Goal: Transaction & Acquisition: Purchase product/service

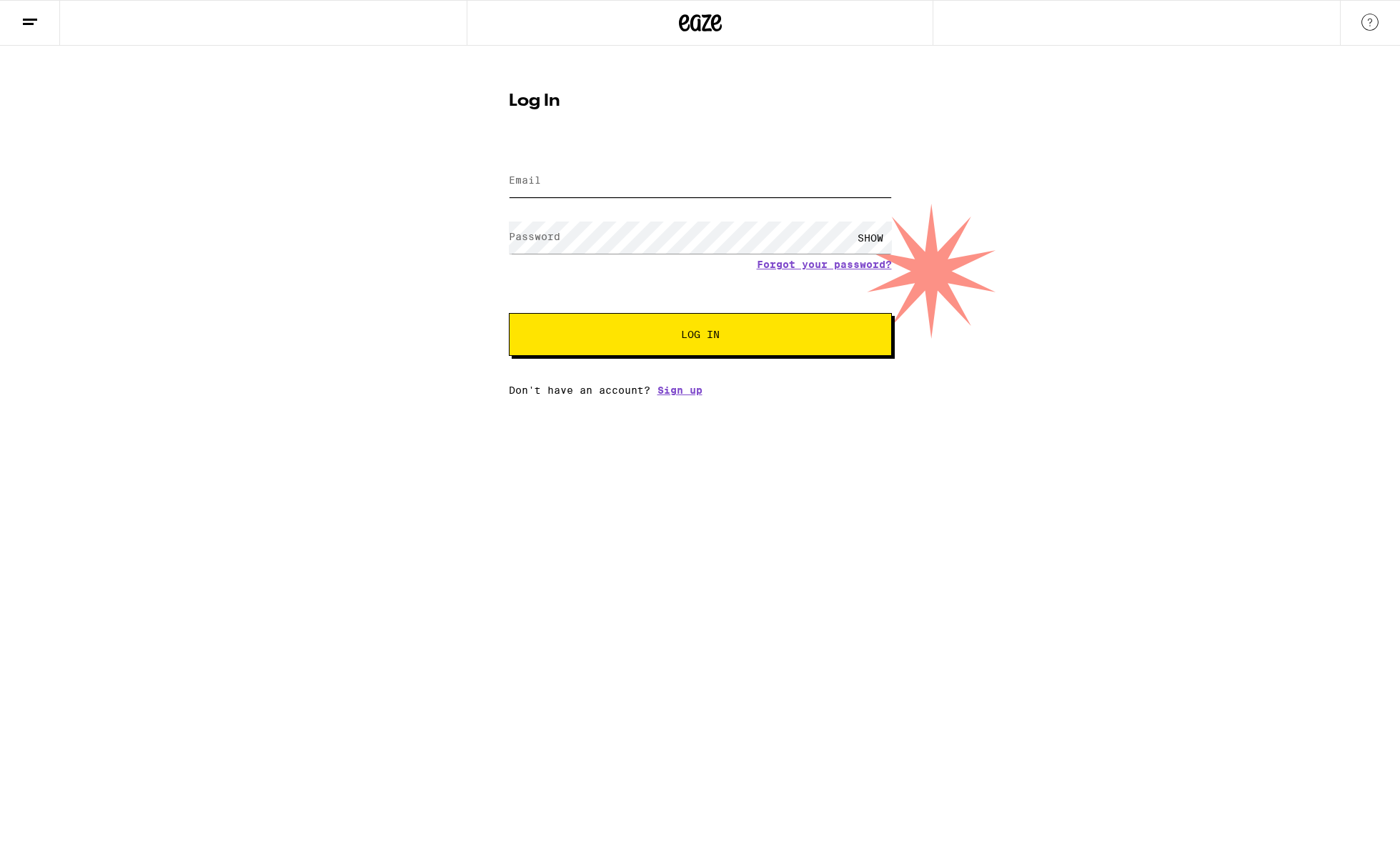
type input "[EMAIL_ADDRESS][DOMAIN_NAME]"
click at [682, 323] on button "Log In" at bounding box center [700, 334] width 383 height 43
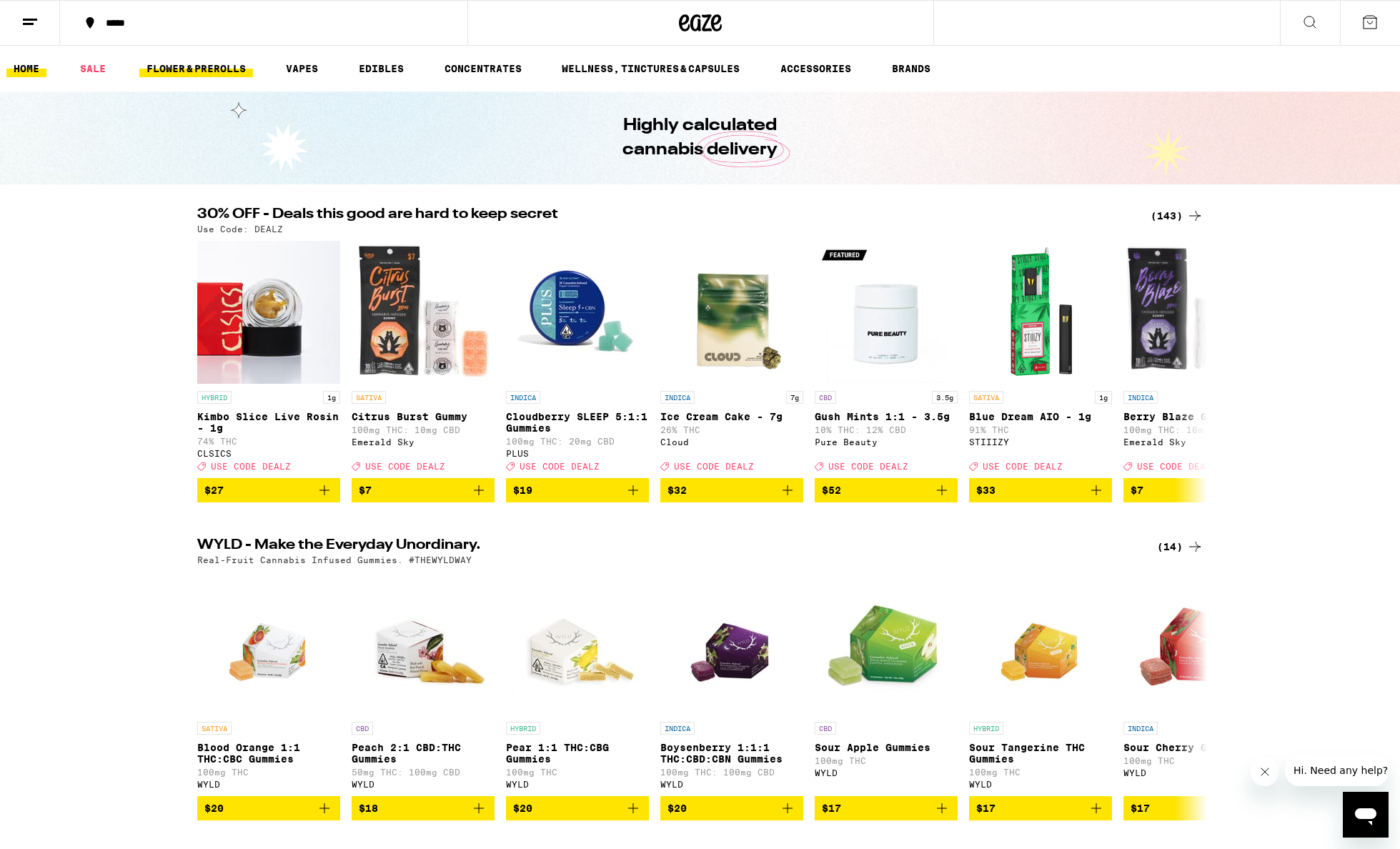
click at [150, 63] on link "FLOWER & PREROLLS" at bounding box center [196, 68] width 113 height 17
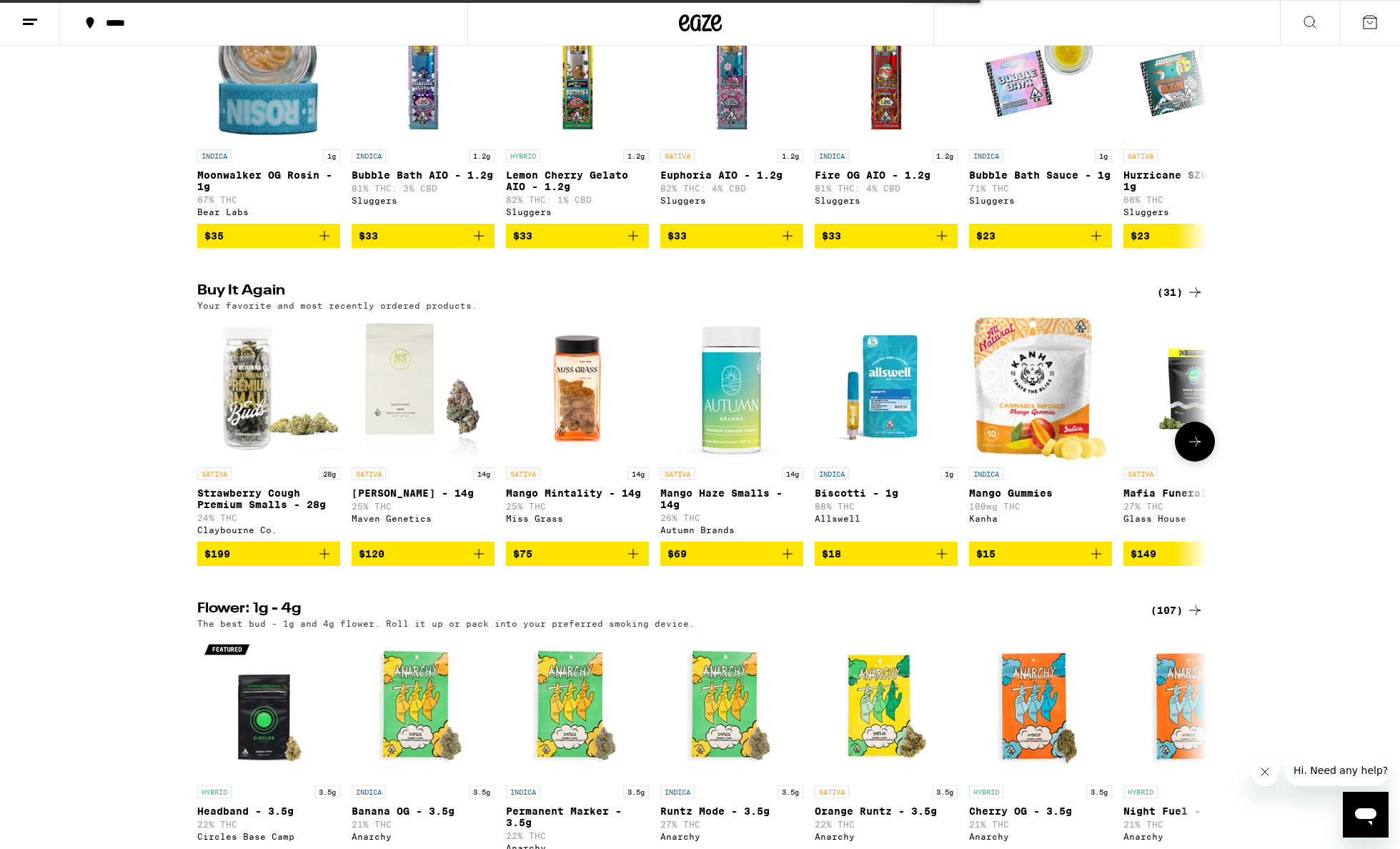
scroll to position [1286, 0]
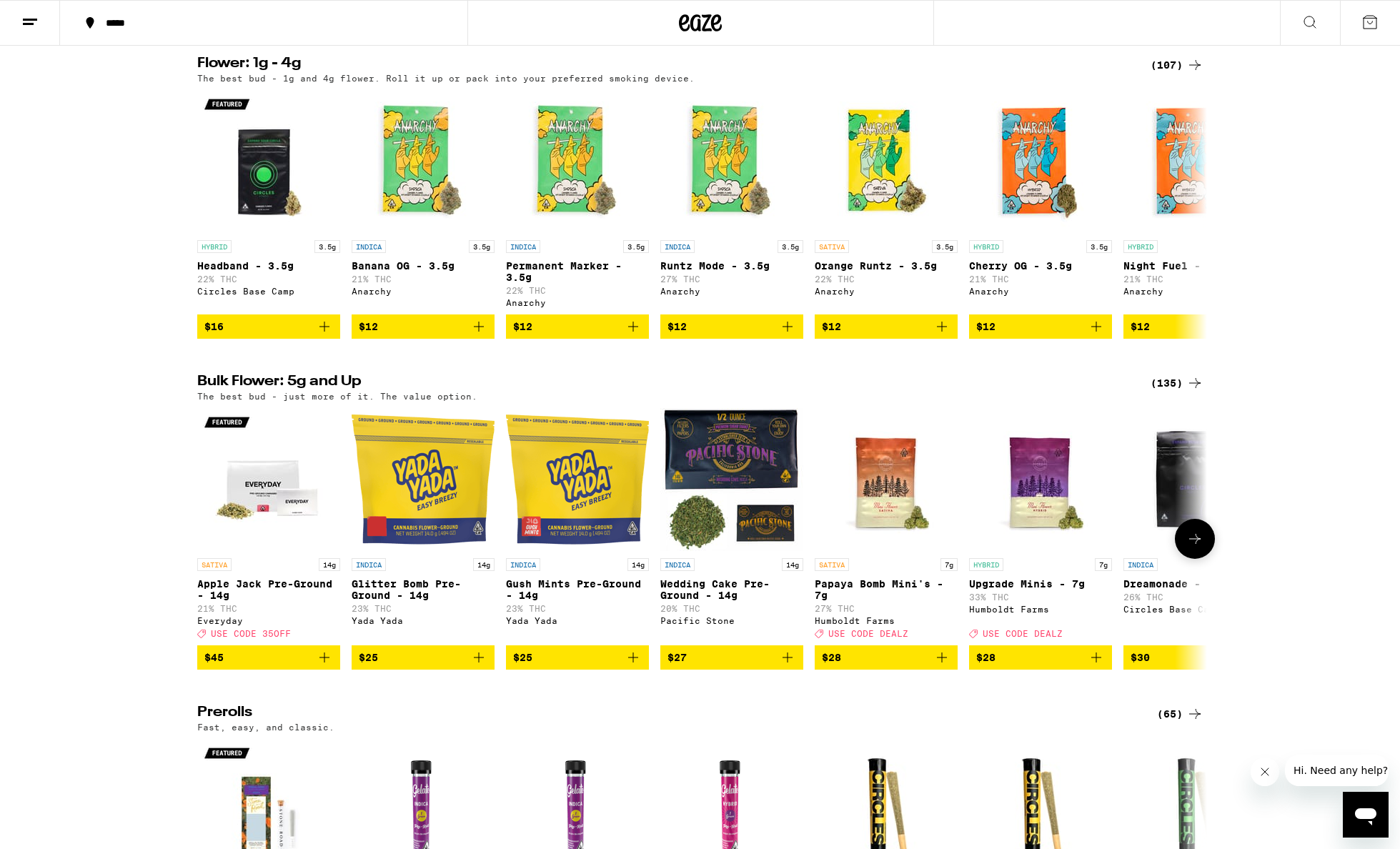
scroll to position [141, 0]
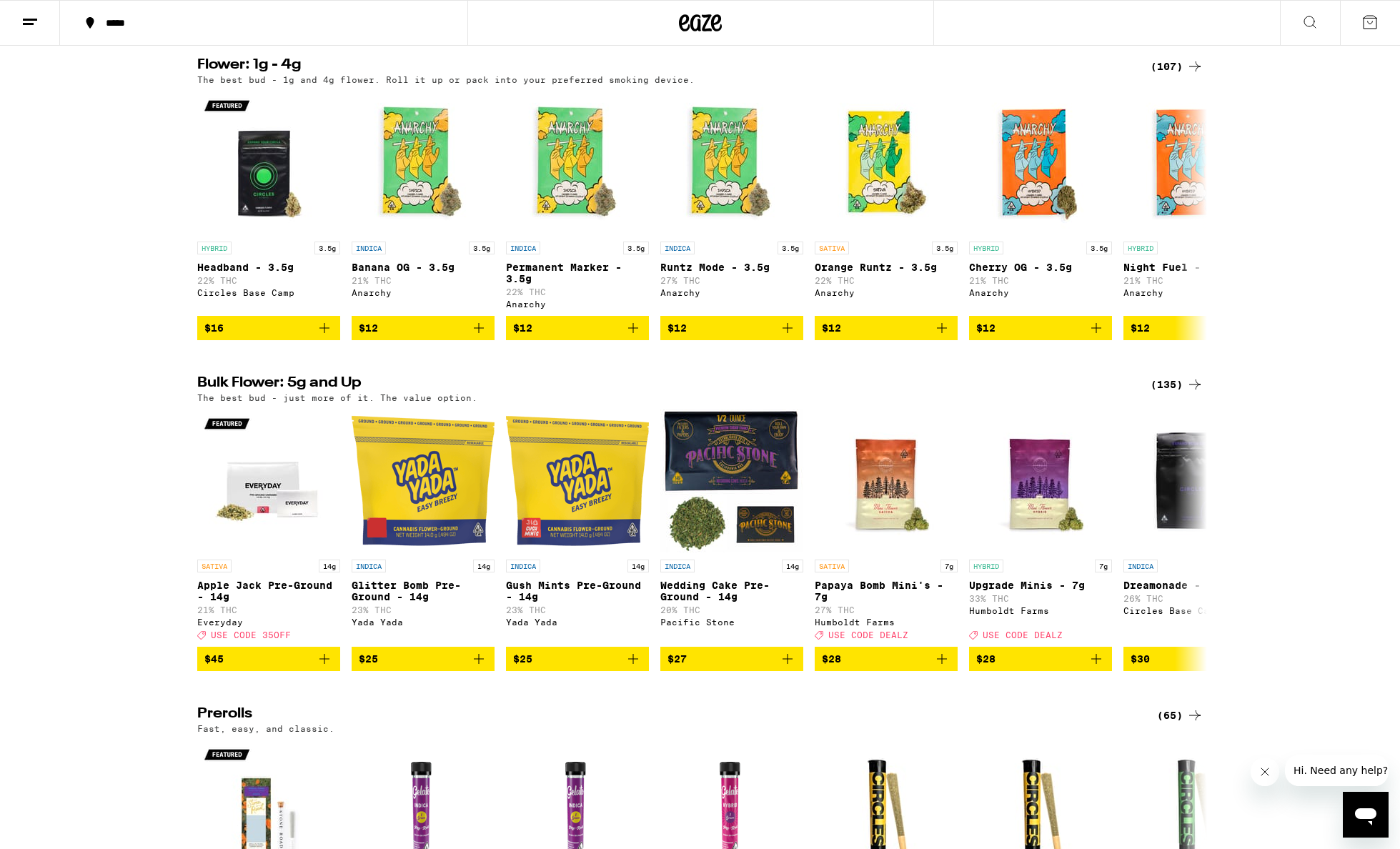
click at [1171, 393] on div "(135)" at bounding box center [1177, 384] width 53 height 17
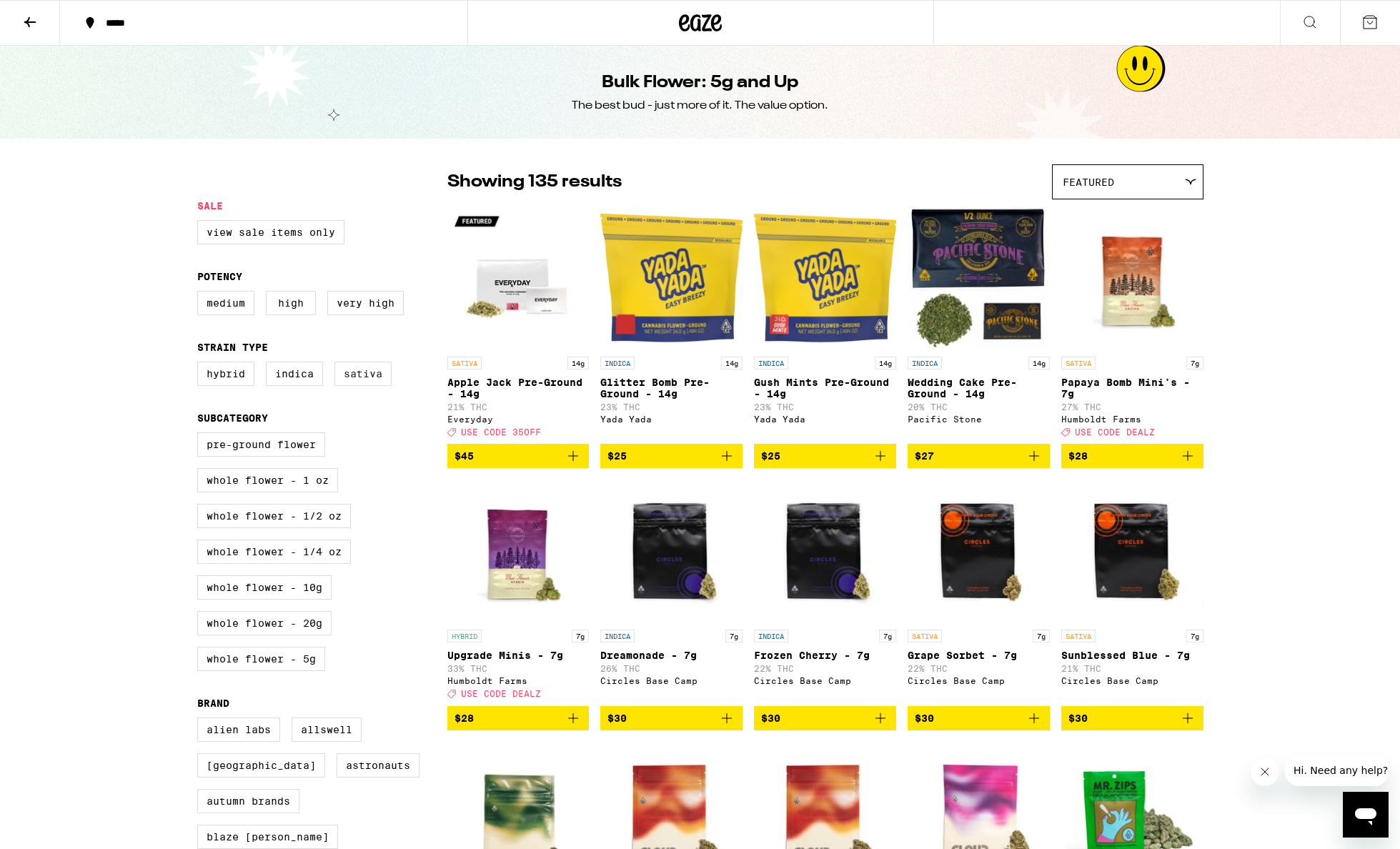
click at [386, 378] on label "Sativa" at bounding box center [363, 373] width 58 height 24
click at [201, 364] on input "Sativa" at bounding box center [200, 363] width 1 height 1
checkbox input "true"
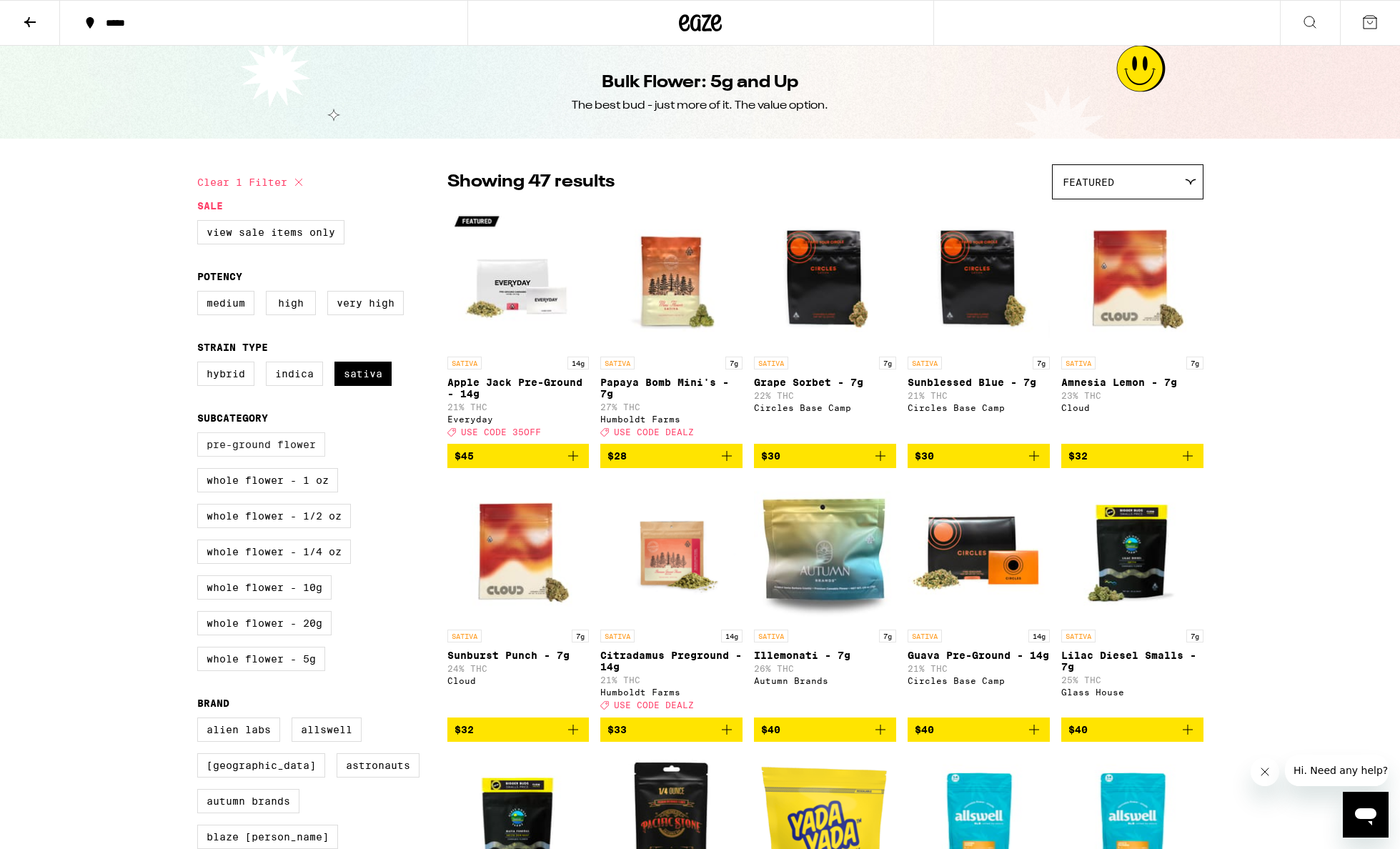
click at [313, 455] on label "Pre-ground Flower" at bounding box center [261, 444] width 128 height 24
click at [201, 435] on input "Pre-ground Flower" at bounding box center [200, 435] width 1 height 1
checkbox input "true"
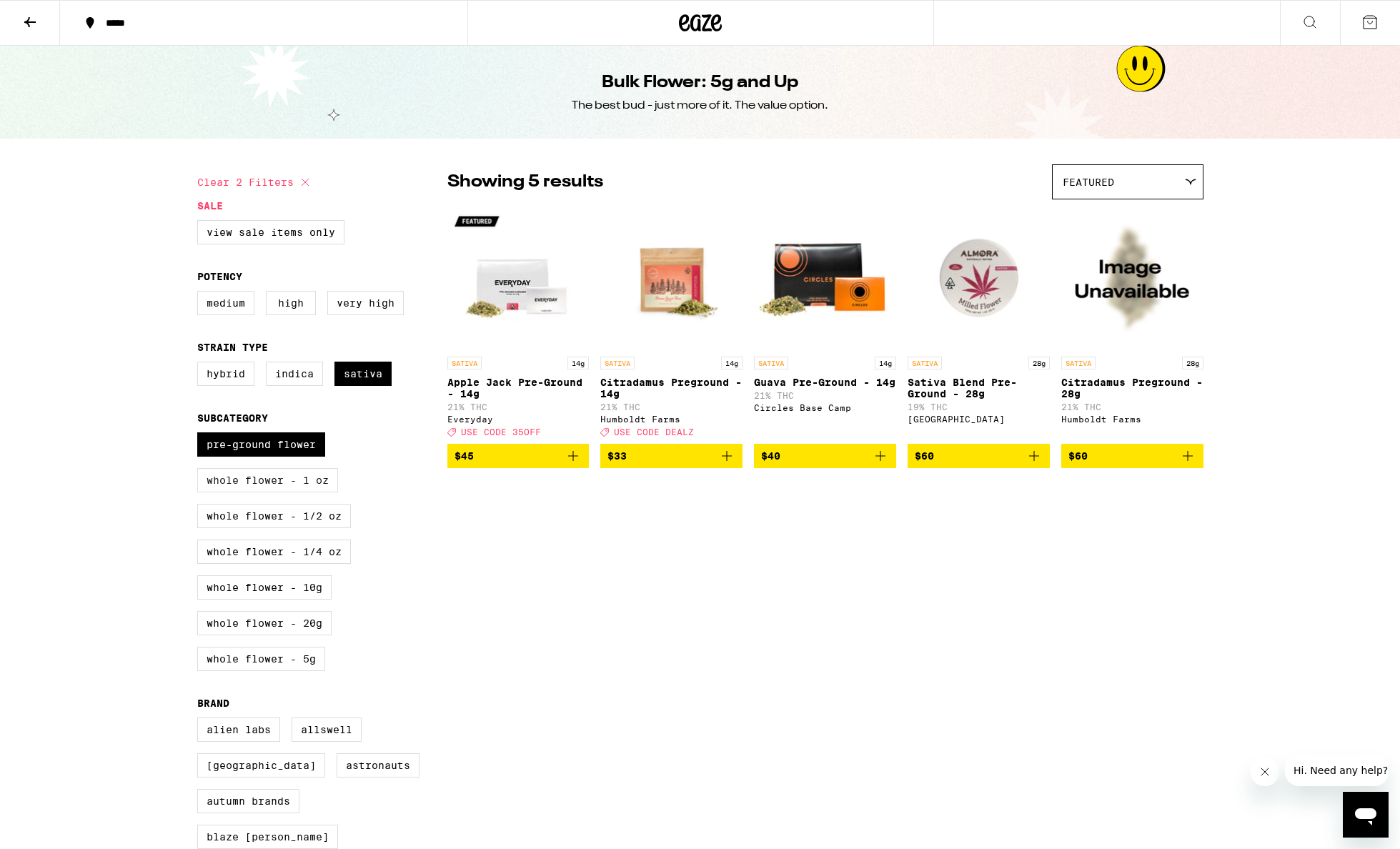
click at [312, 491] on label "Whole Flower - 1 oz" at bounding box center [268, 480] width 141 height 24
click at [201, 435] on input "Whole Flower - 1 oz" at bounding box center [200, 435] width 1 height 1
checkbox input "true"
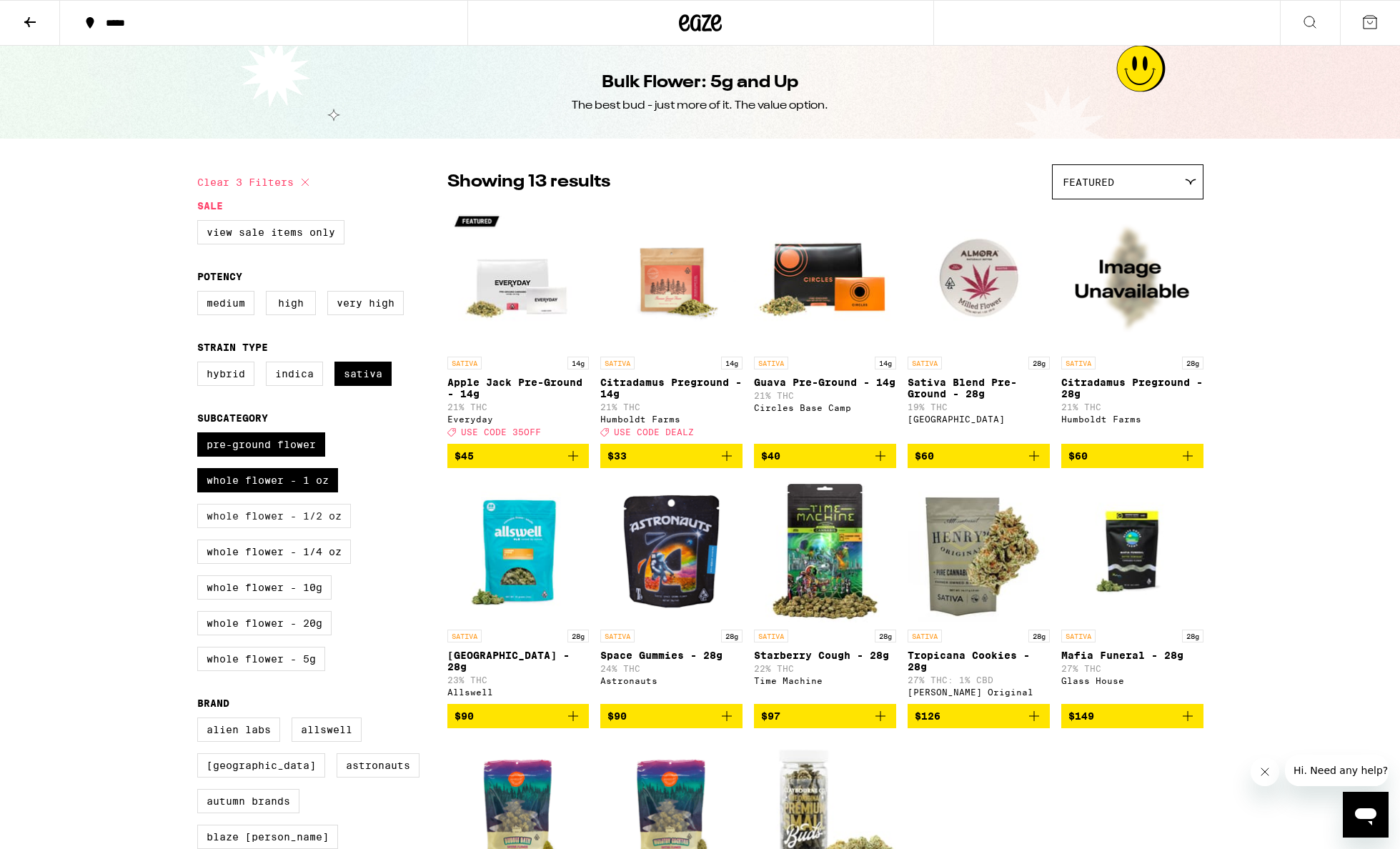
click at [317, 524] on label "Whole Flower - 1/2 oz" at bounding box center [274, 515] width 154 height 24
click at [201, 435] on input "Whole Flower - 1/2 oz" at bounding box center [200, 435] width 1 height 1
checkbox input "true"
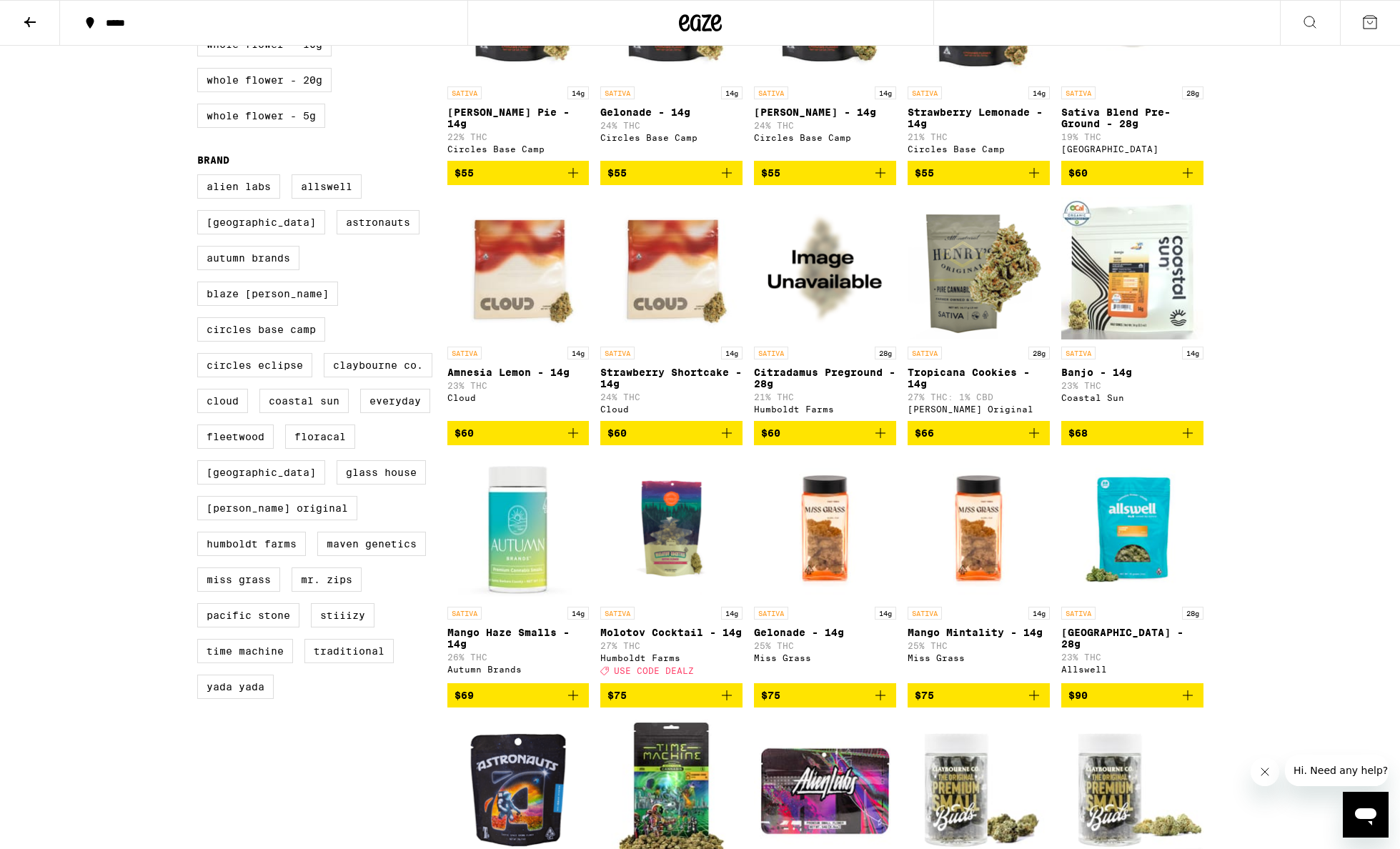
scroll to position [1330, 0]
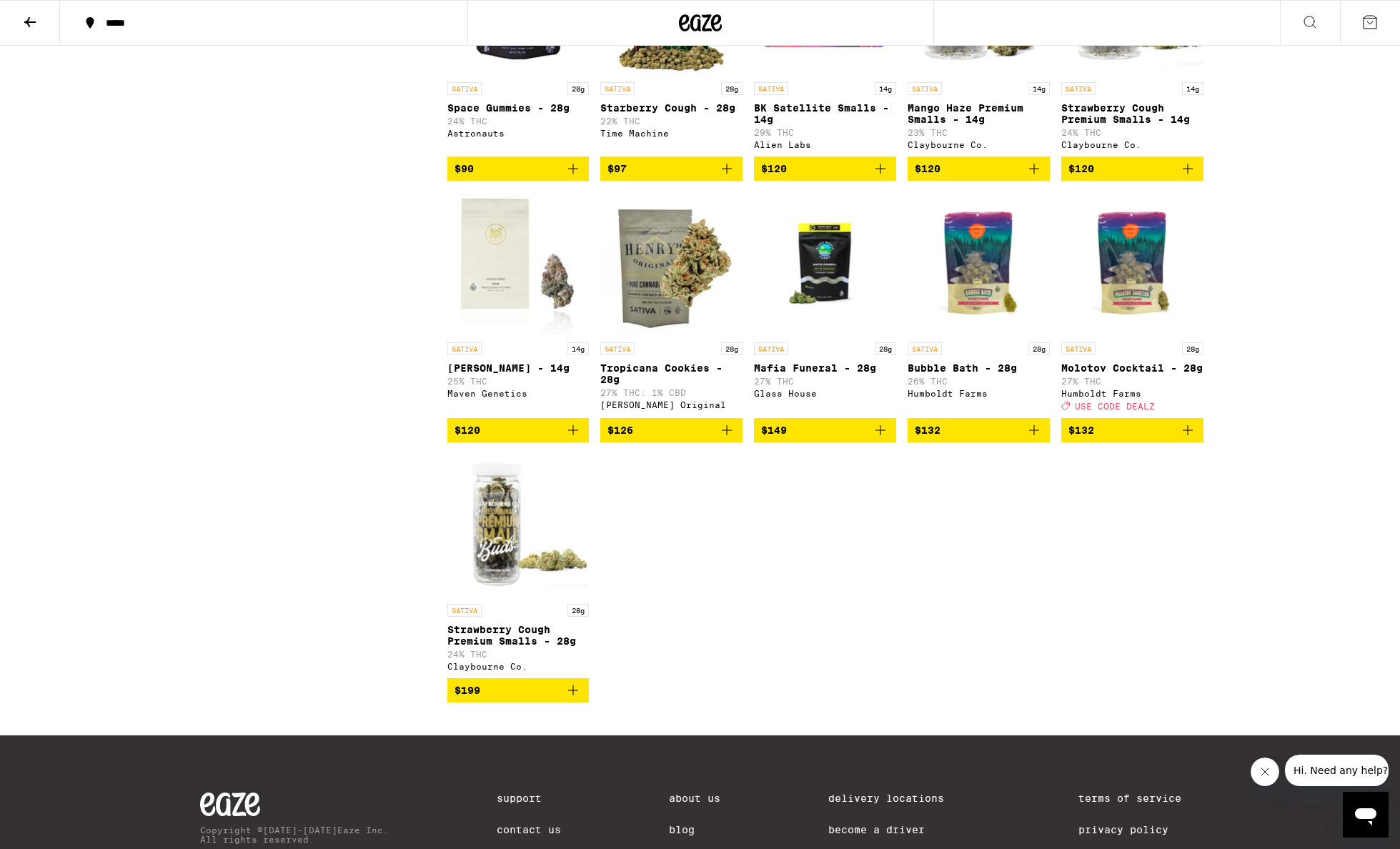
click at [728, 439] on icon "Add to bag" at bounding box center [726, 430] width 17 height 17
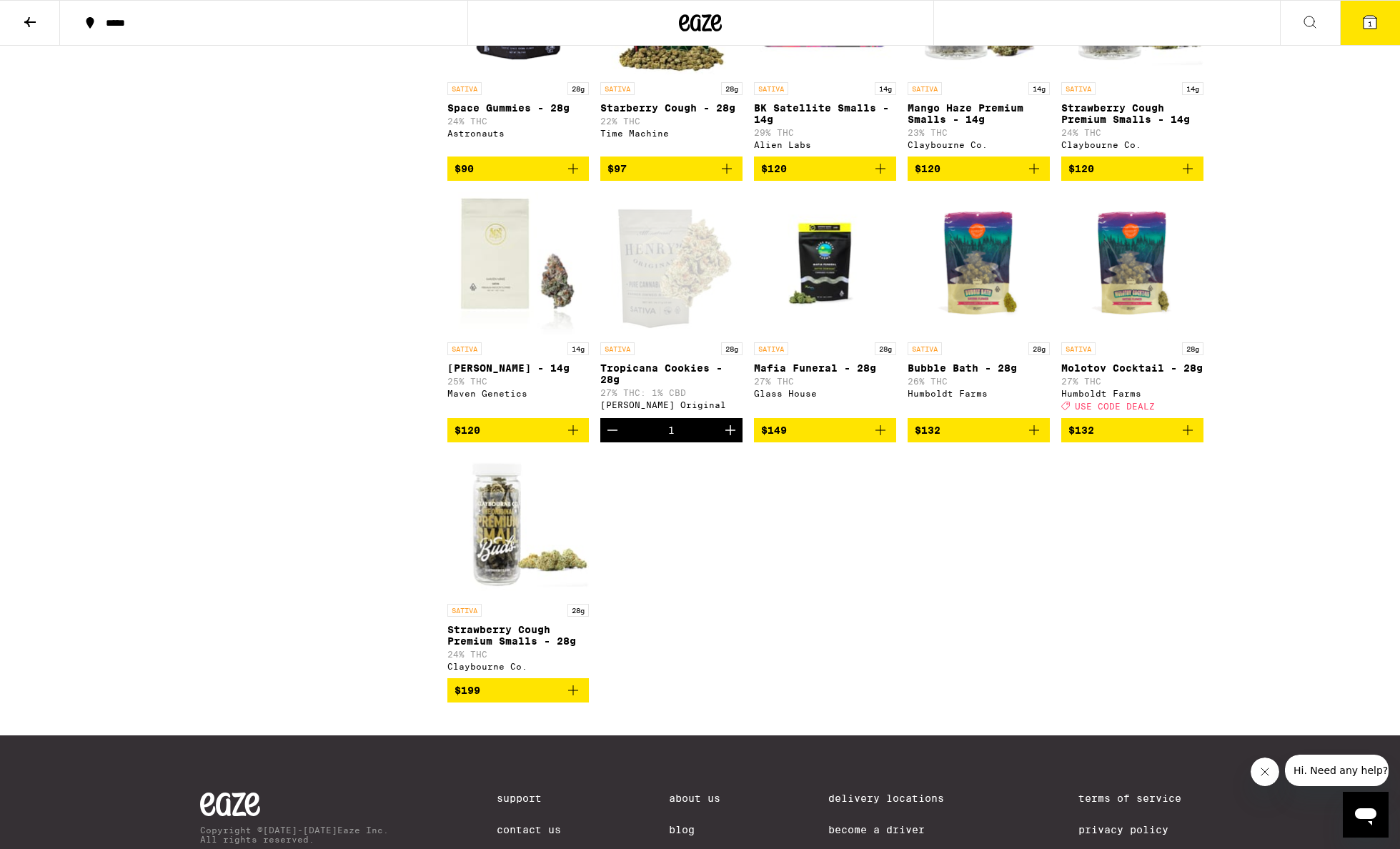
click at [1361, 23] on icon at bounding box center [1369, 22] width 17 height 17
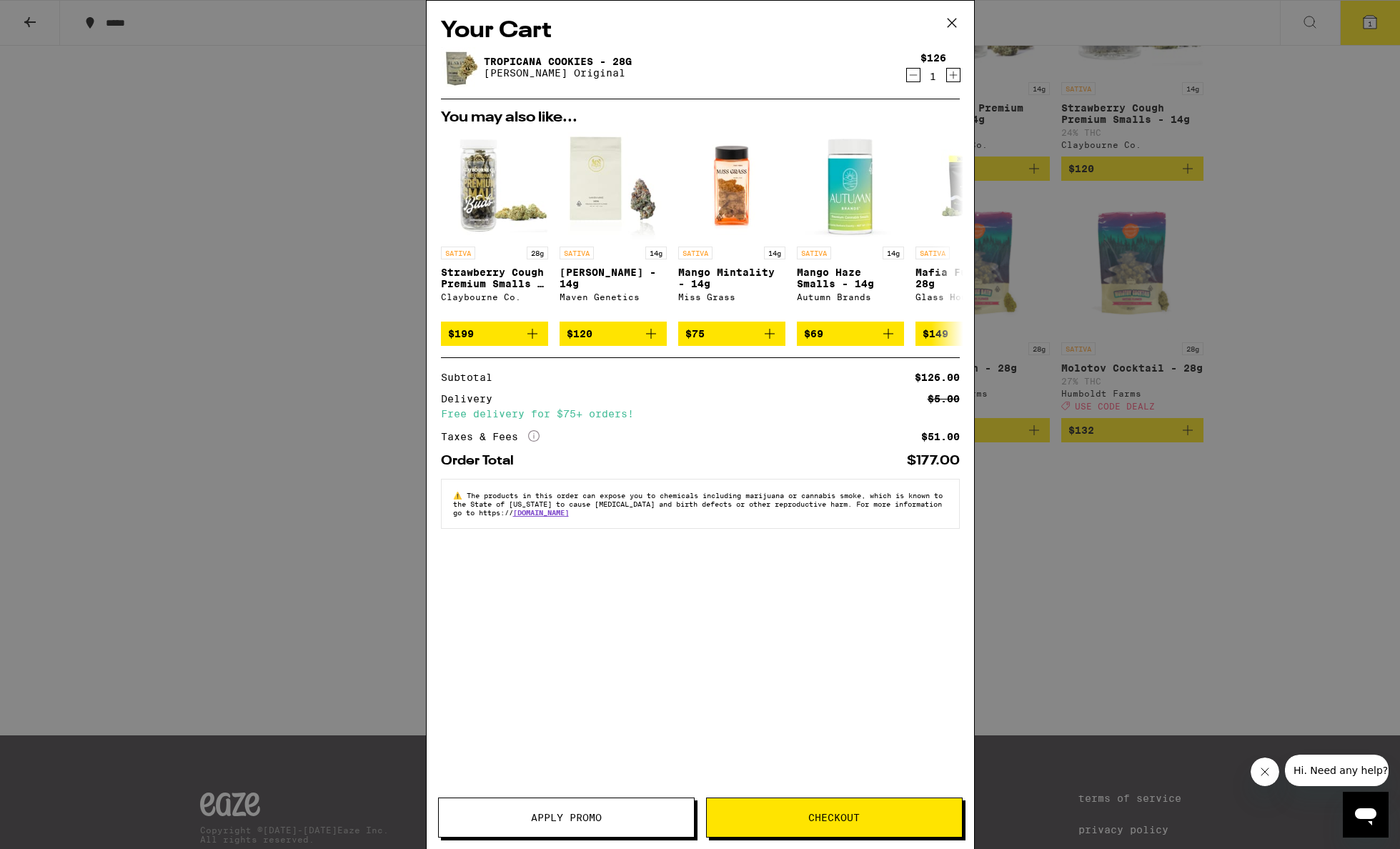
click at [808, 818] on span "Checkout" at bounding box center [834, 817] width 52 height 10
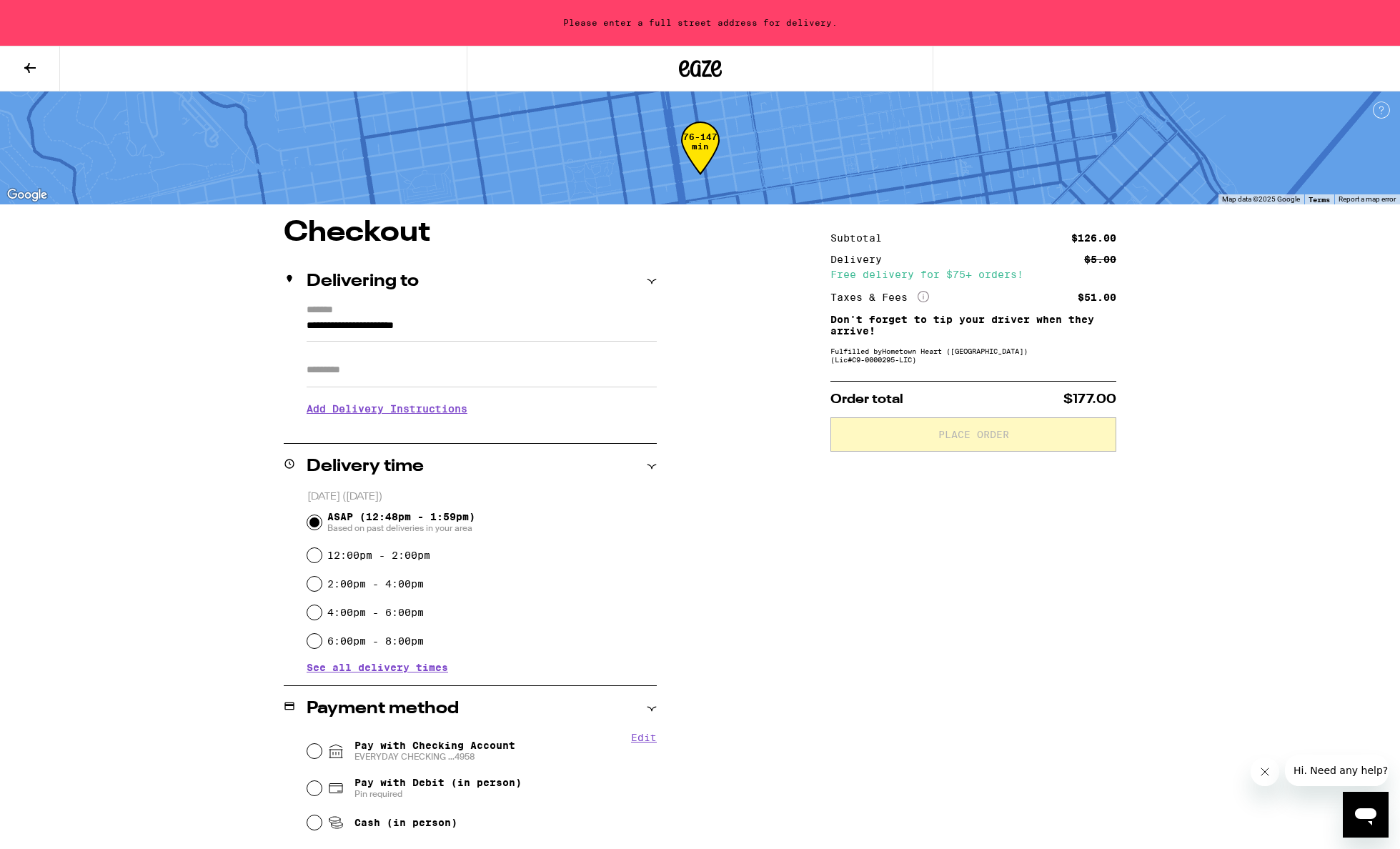
click at [439, 323] on input "**********" at bounding box center [482, 330] width 350 height 24
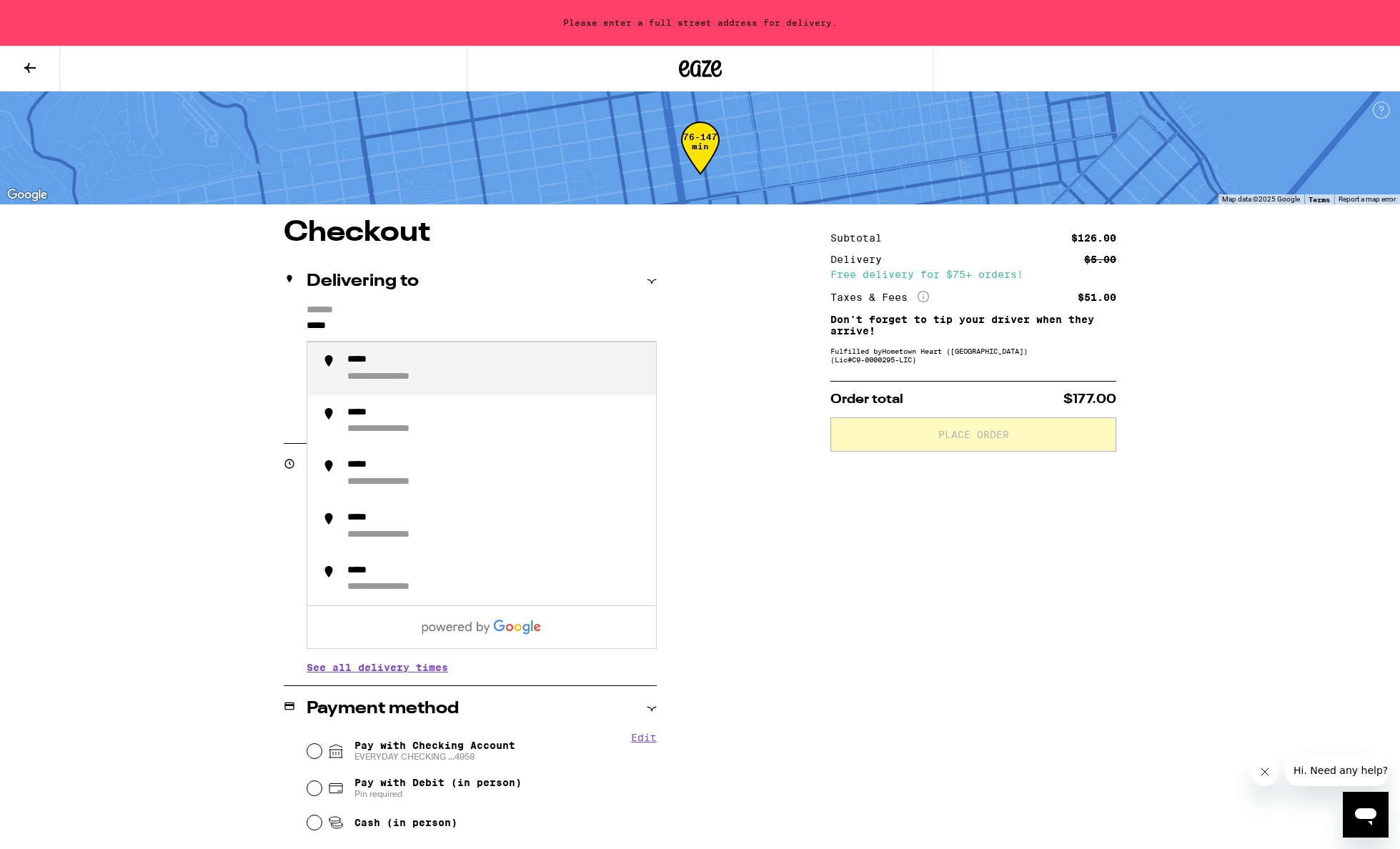
click at [513, 374] on div "**********" at bounding box center [495, 368] width 297 height 30
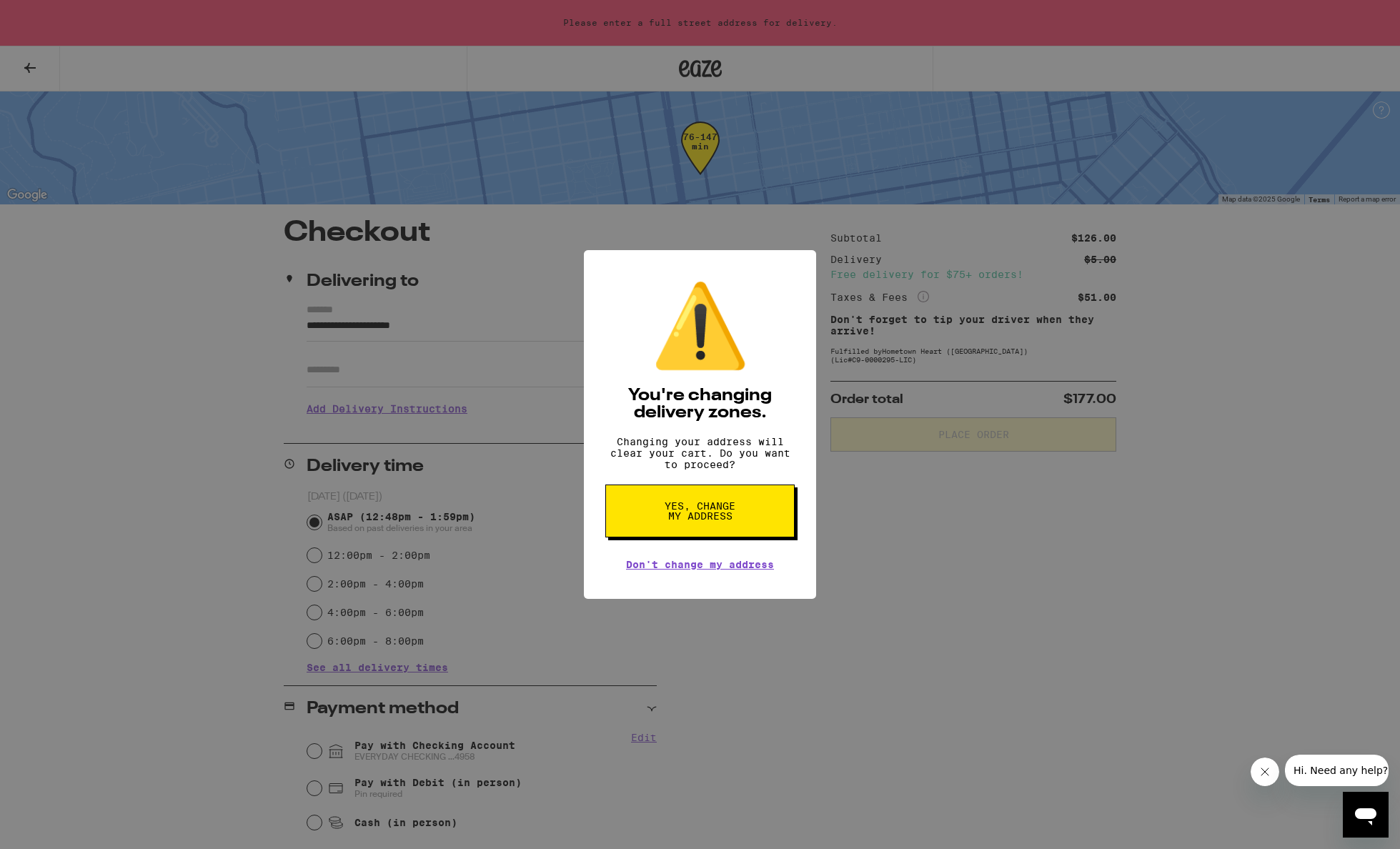
click at [695, 521] on span "Yes, change my address" at bounding box center [700, 510] width 73 height 20
type input "**********"
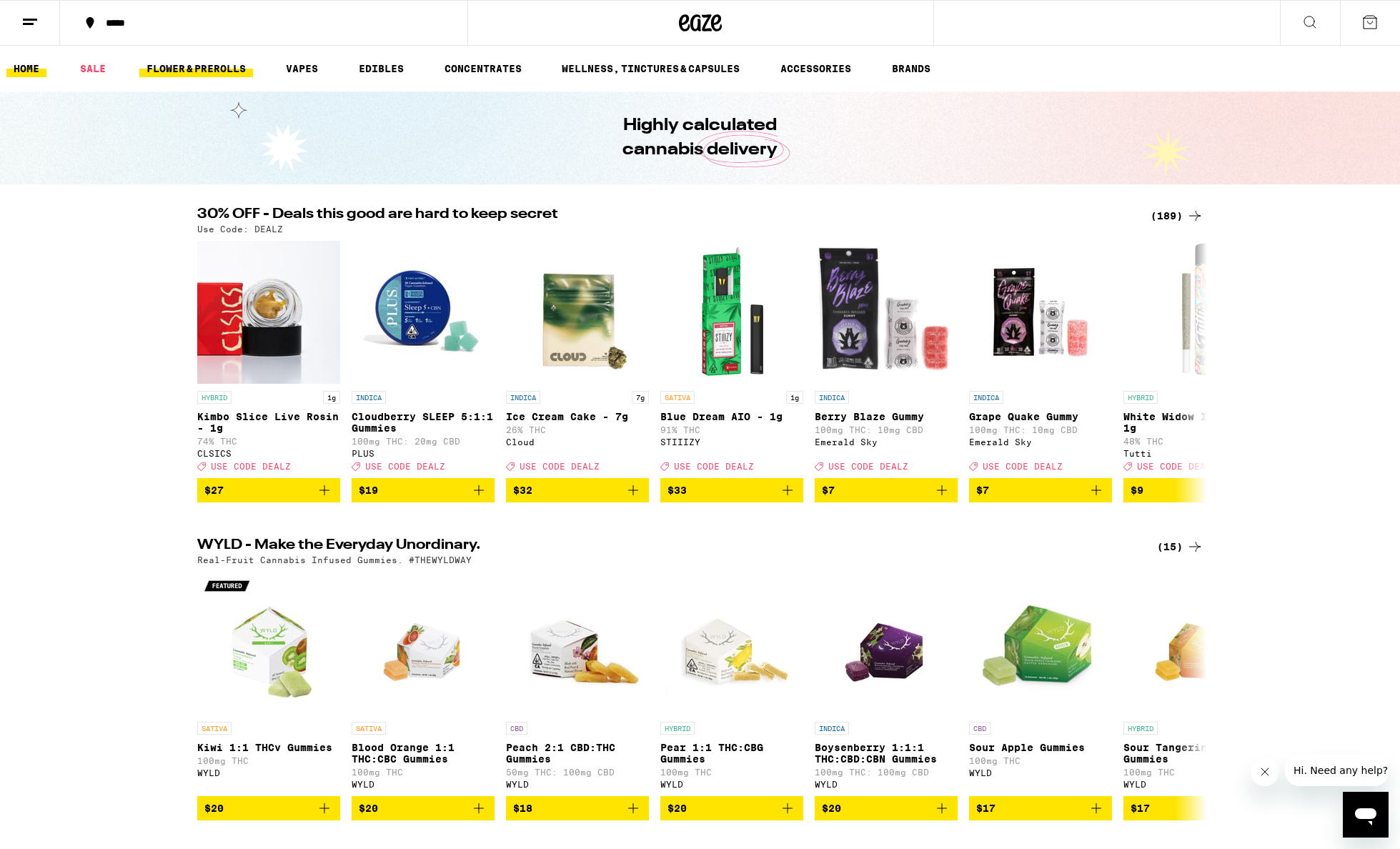
click at [194, 67] on link "FLOWER & PREROLLS" at bounding box center [196, 68] width 113 height 17
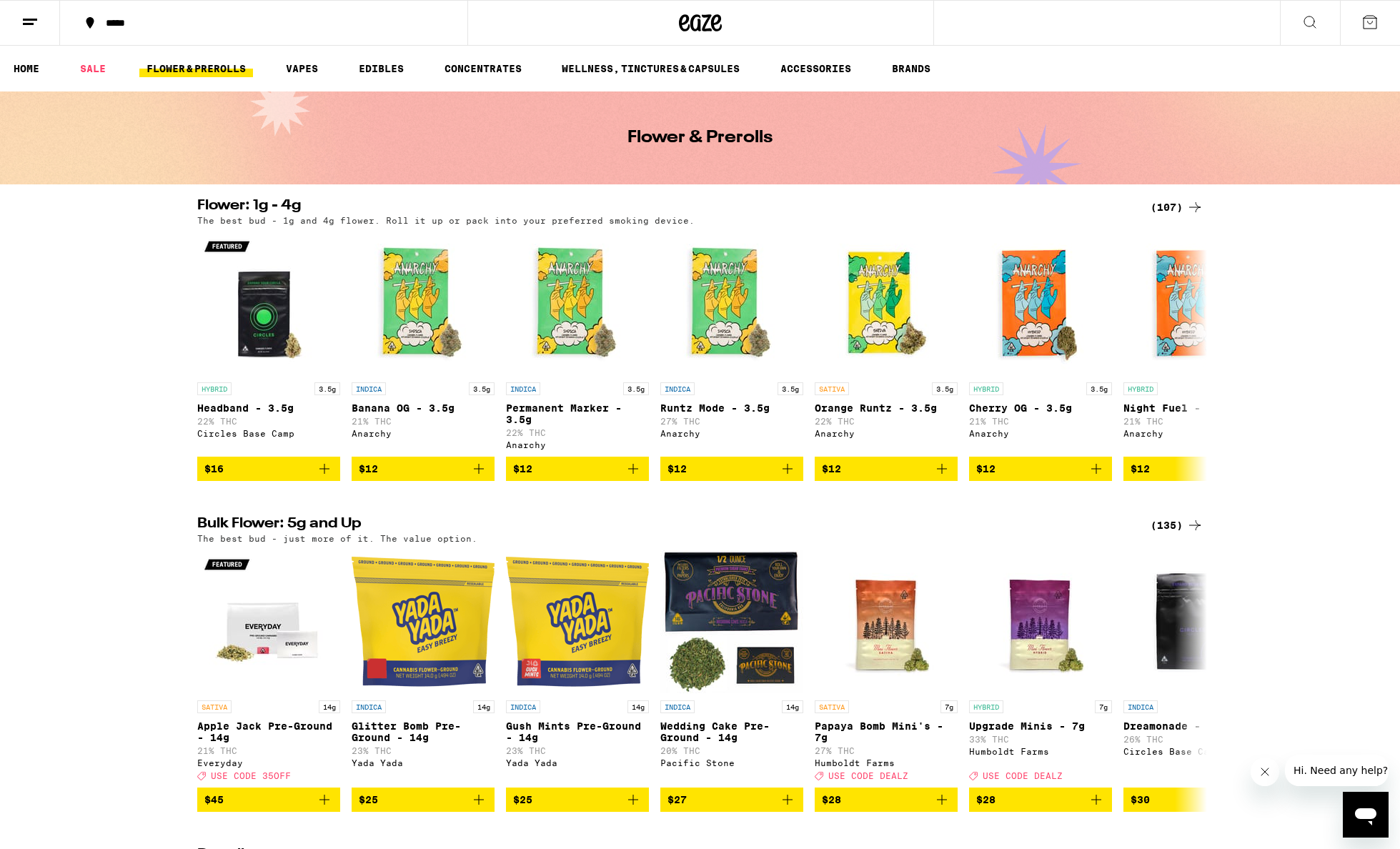
click at [1182, 529] on div "(135)" at bounding box center [1177, 524] width 53 height 17
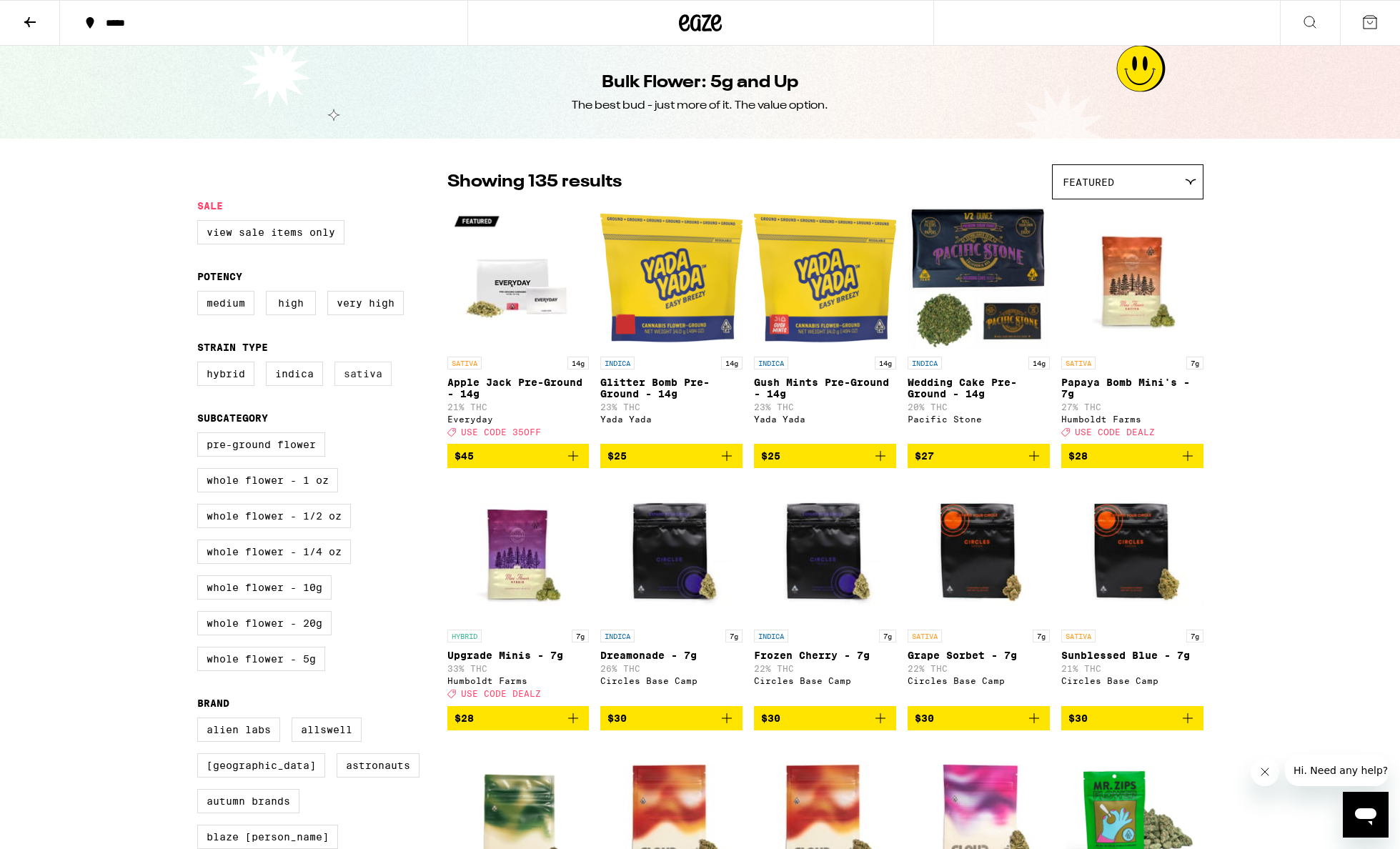
click at [365, 383] on label "Sativa" at bounding box center [363, 373] width 58 height 24
click at [201, 364] on input "Sativa" at bounding box center [200, 363] width 1 height 1
checkbox input "true"
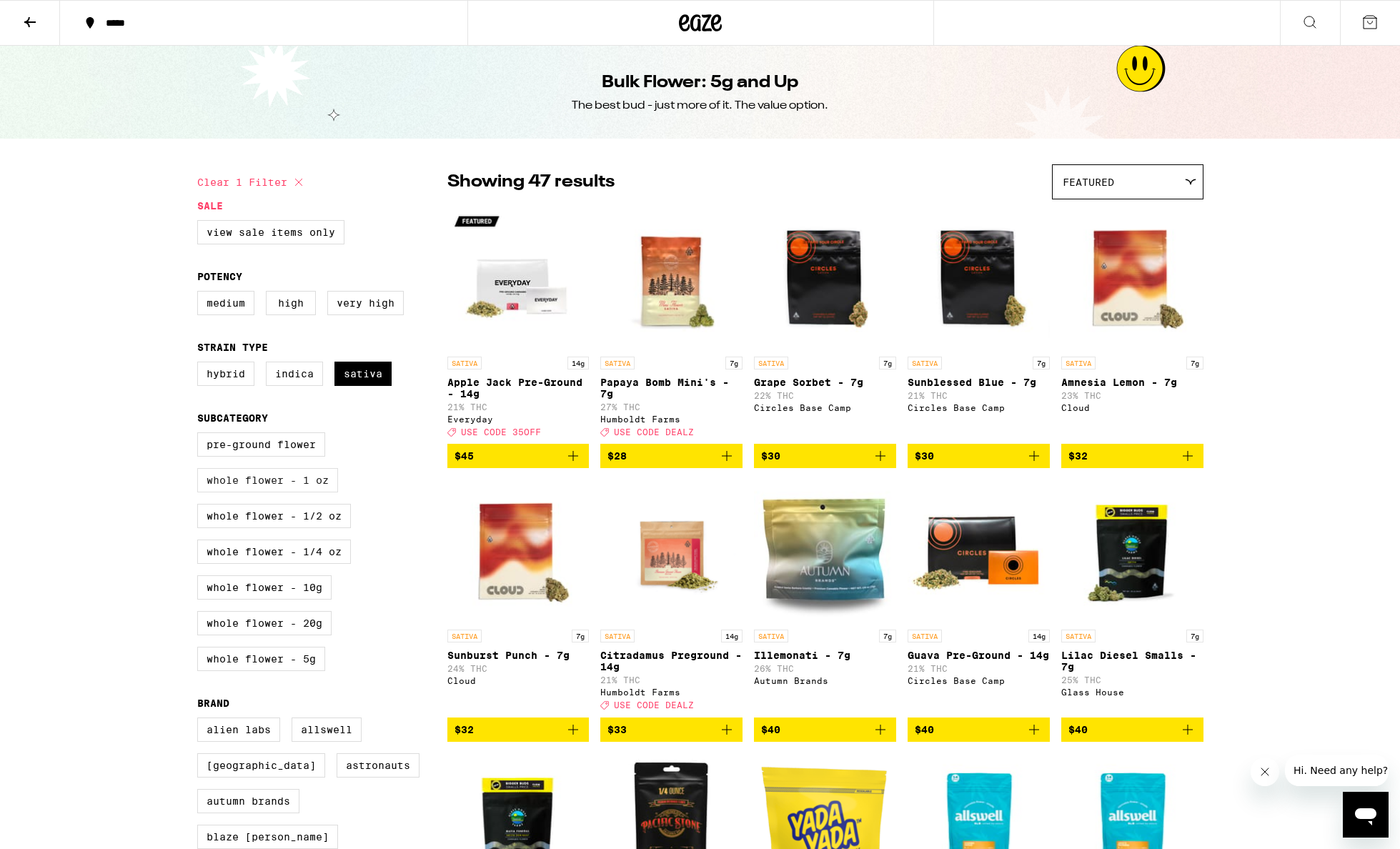
click at [330, 489] on label "Whole Flower - 1 oz" at bounding box center [268, 480] width 141 height 24
click at [201, 435] on input "Whole Flower - 1 oz" at bounding box center [200, 435] width 1 height 1
checkbox input "true"
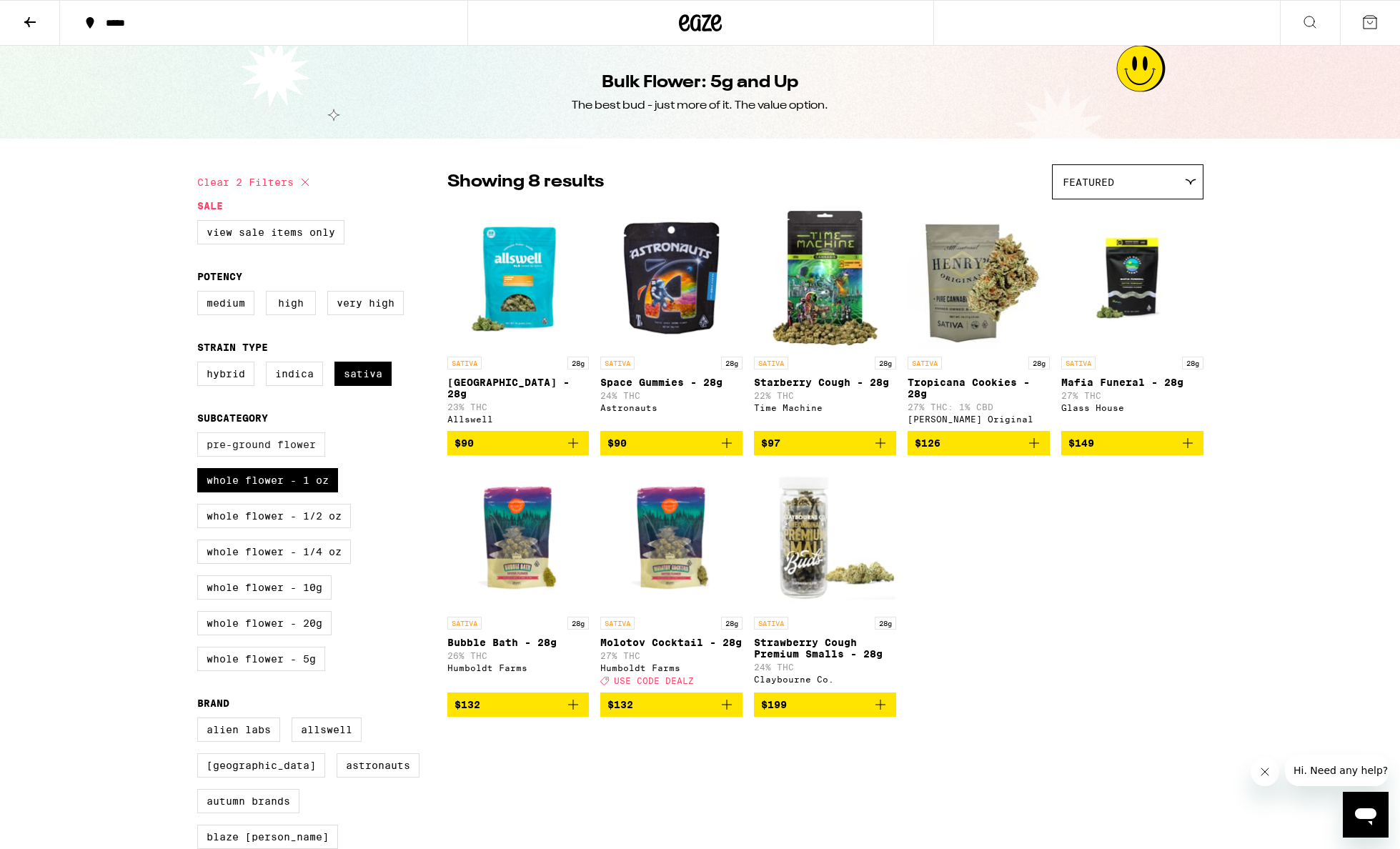
click at [311, 457] on label "Pre-ground Flower" at bounding box center [261, 444] width 128 height 24
click at [201, 435] on input "Pre-ground Flower" at bounding box center [200, 435] width 1 height 1
checkbox input "true"
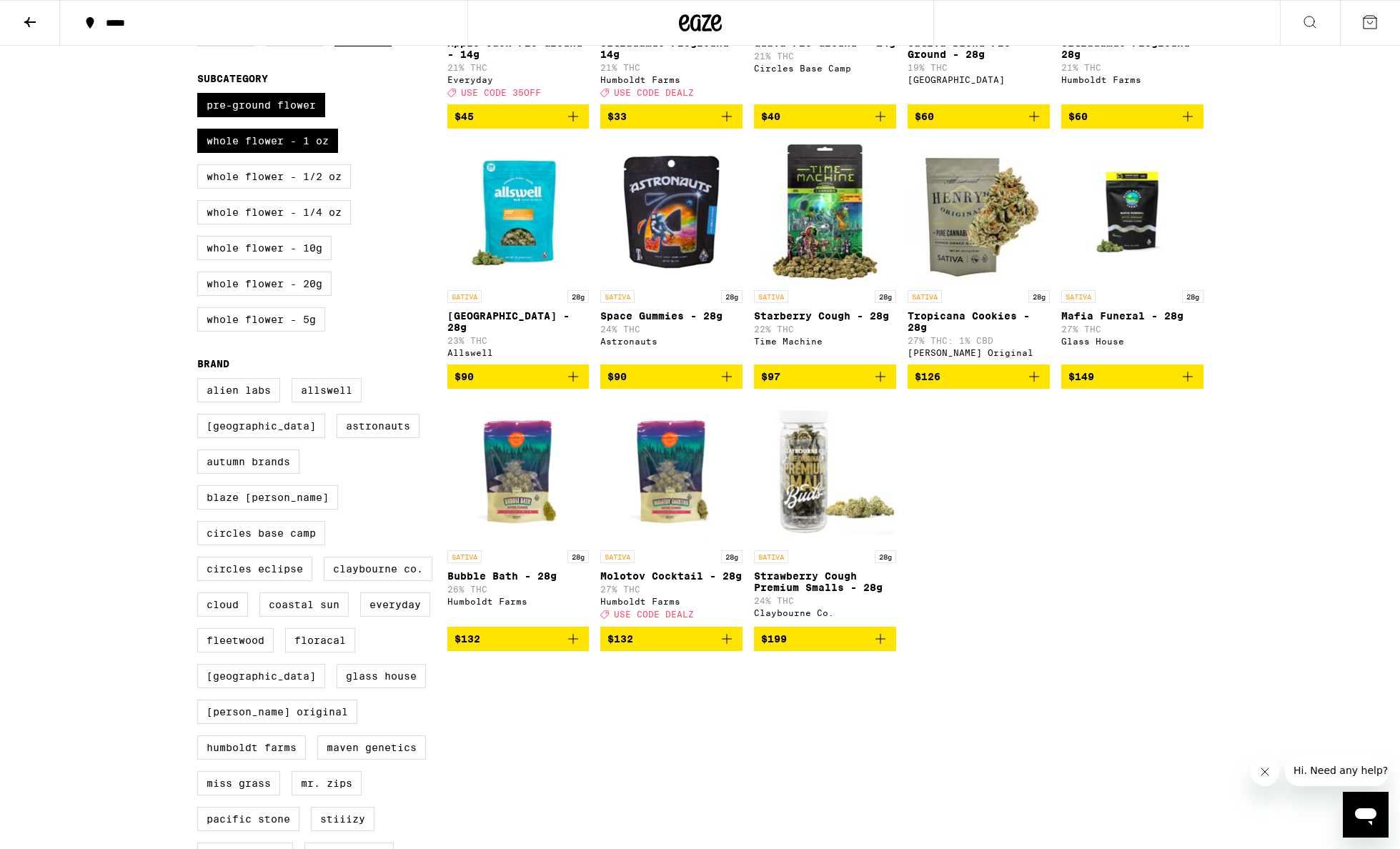
scroll to position [341, 0]
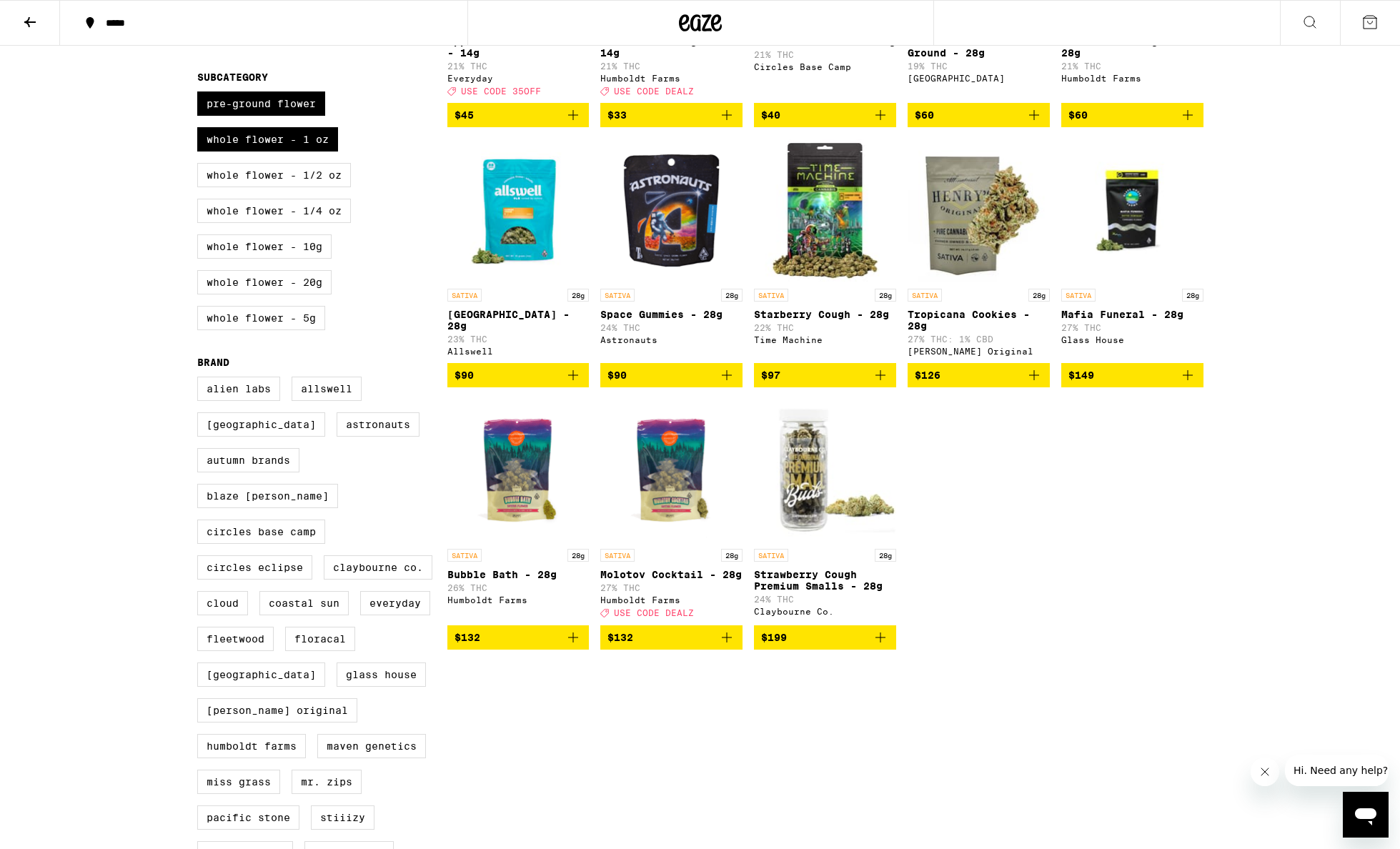
click at [1038, 383] on icon "Add to bag" at bounding box center [1034, 374] width 17 height 17
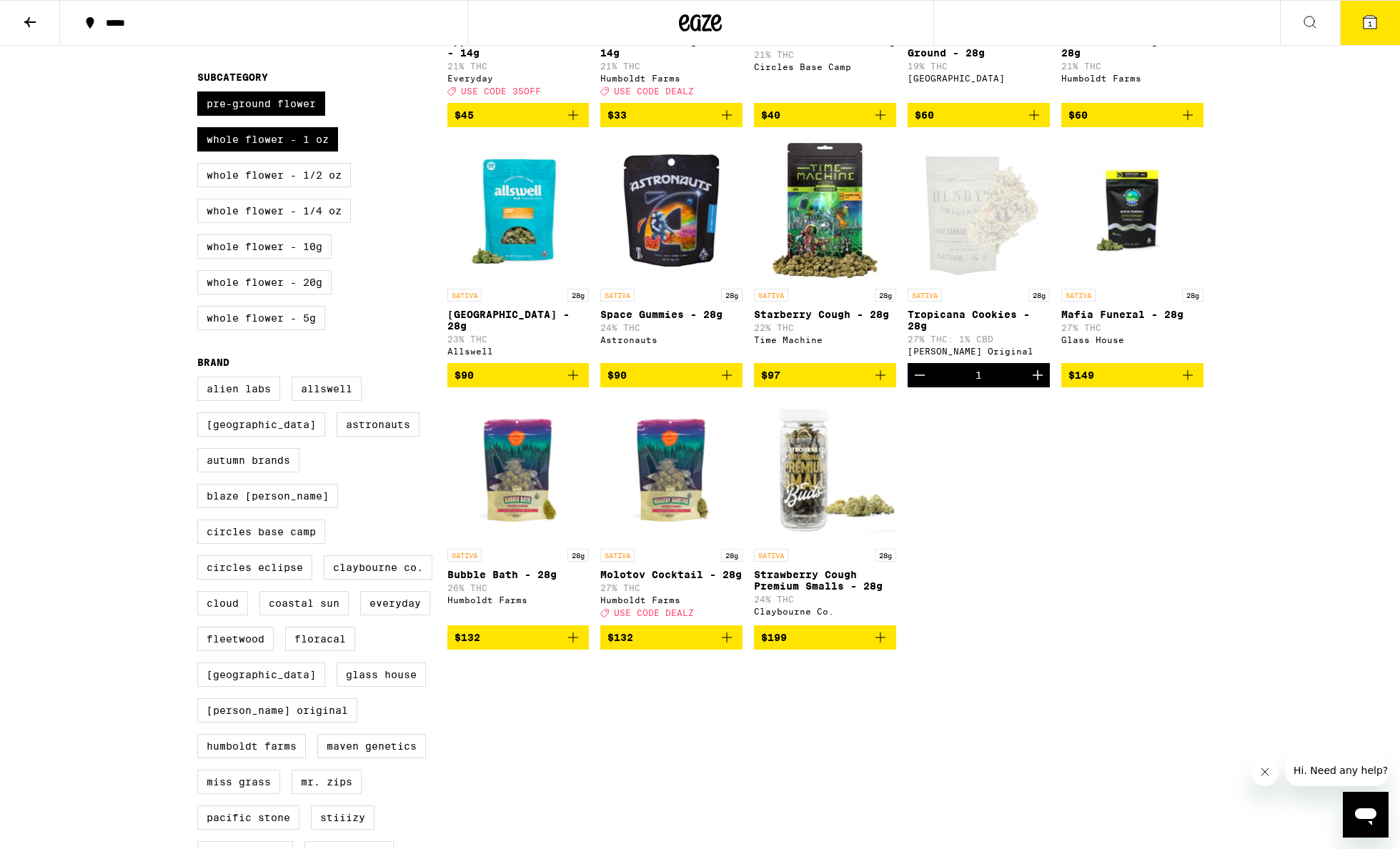
click at [1370, 21] on span "1" at bounding box center [1369, 23] width 4 height 9
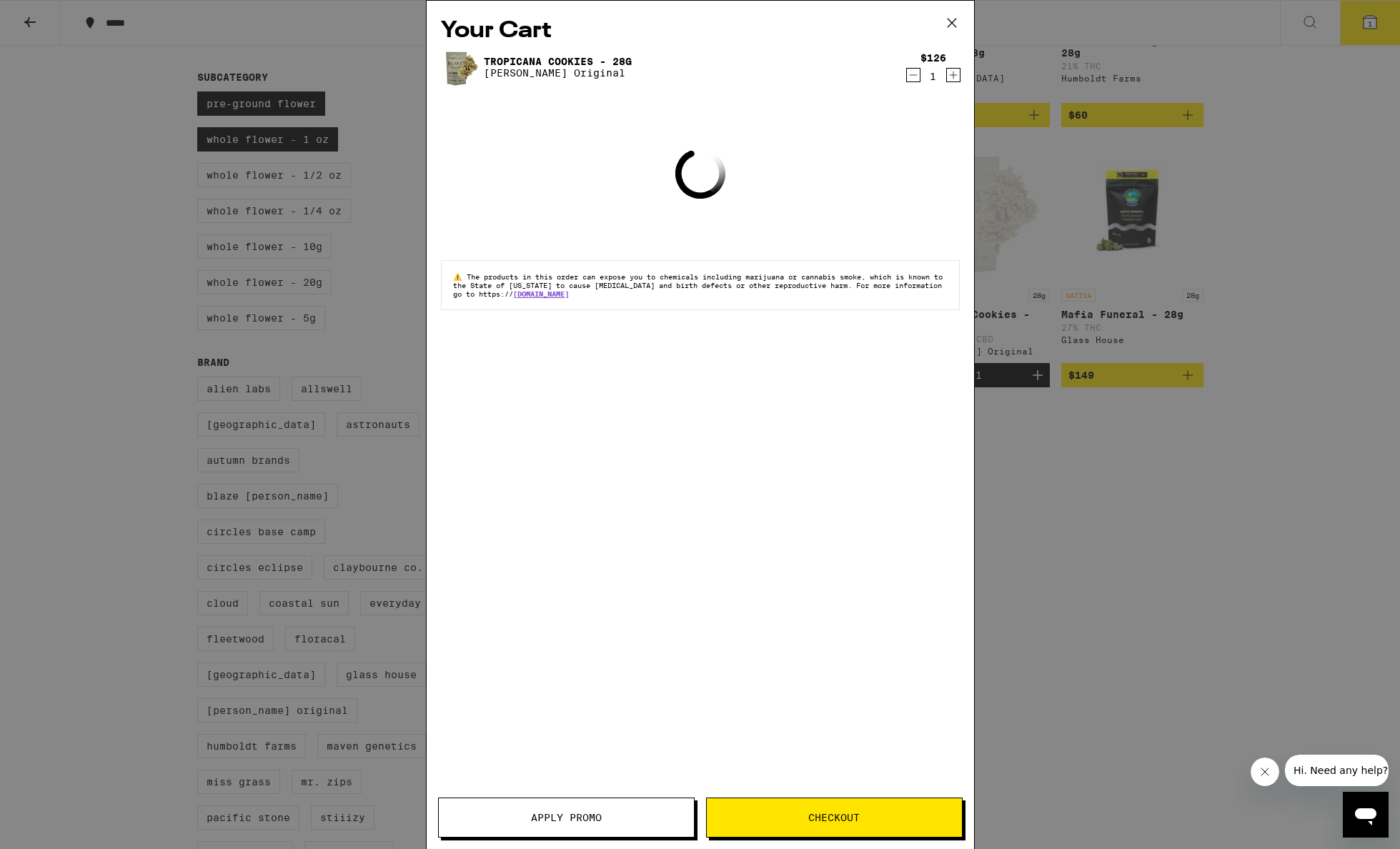
click at [873, 812] on span "Checkout" at bounding box center [834, 817] width 255 height 10
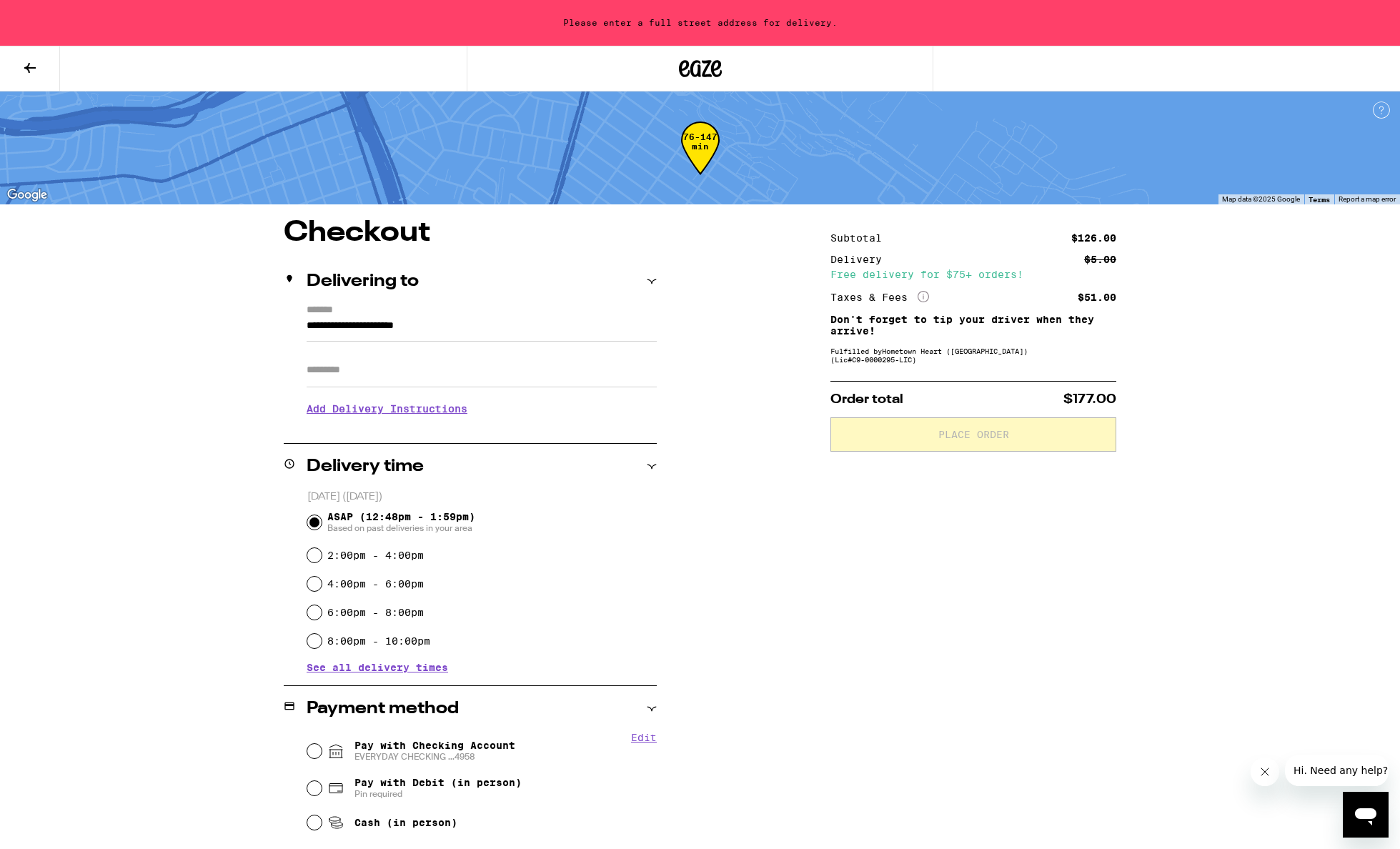
click at [412, 336] on input "**********" at bounding box center [482, 330] width 350 height 24
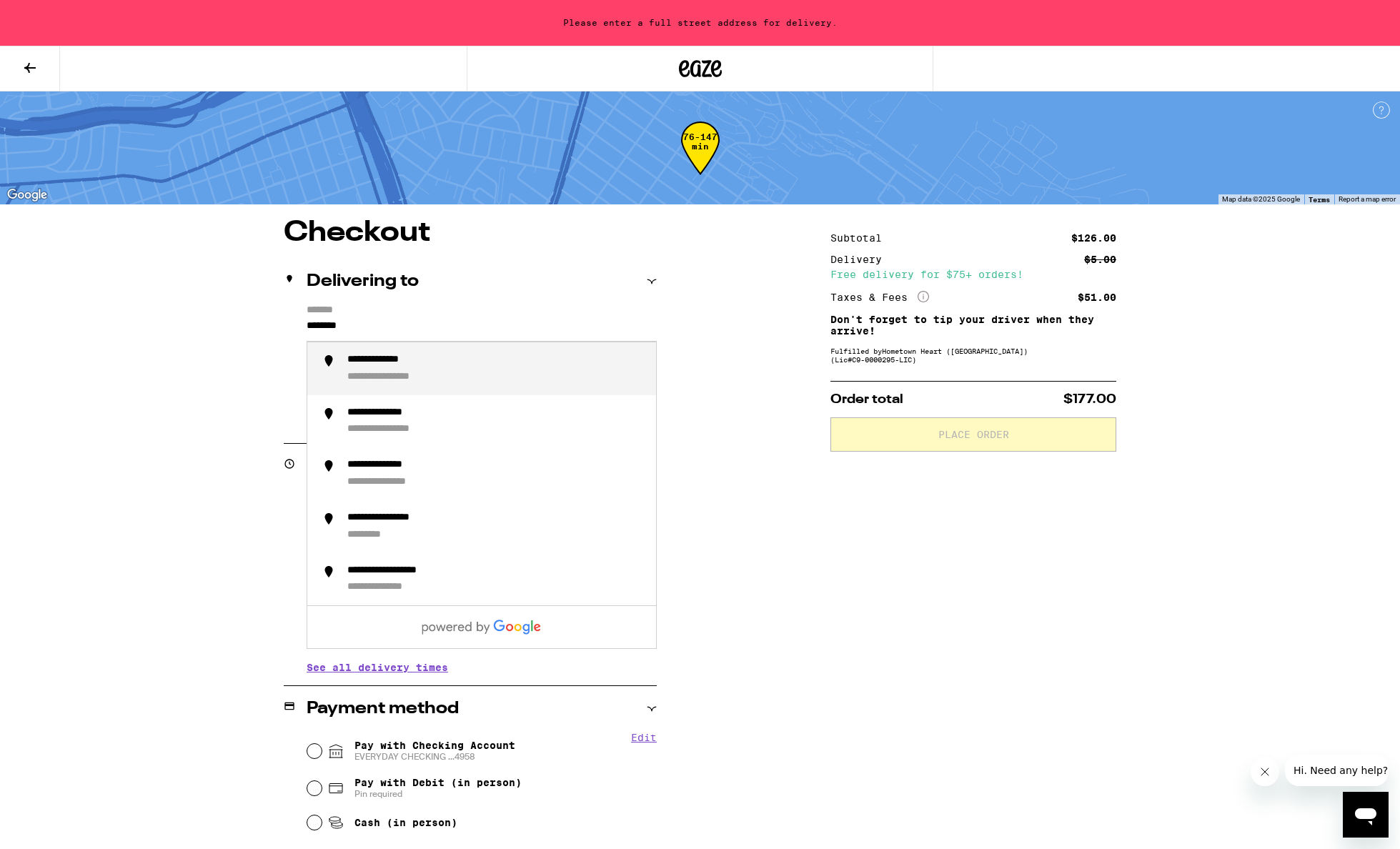
click at [445, 373] on div "**********" at bounding box center [402, 376] width 110 height 13
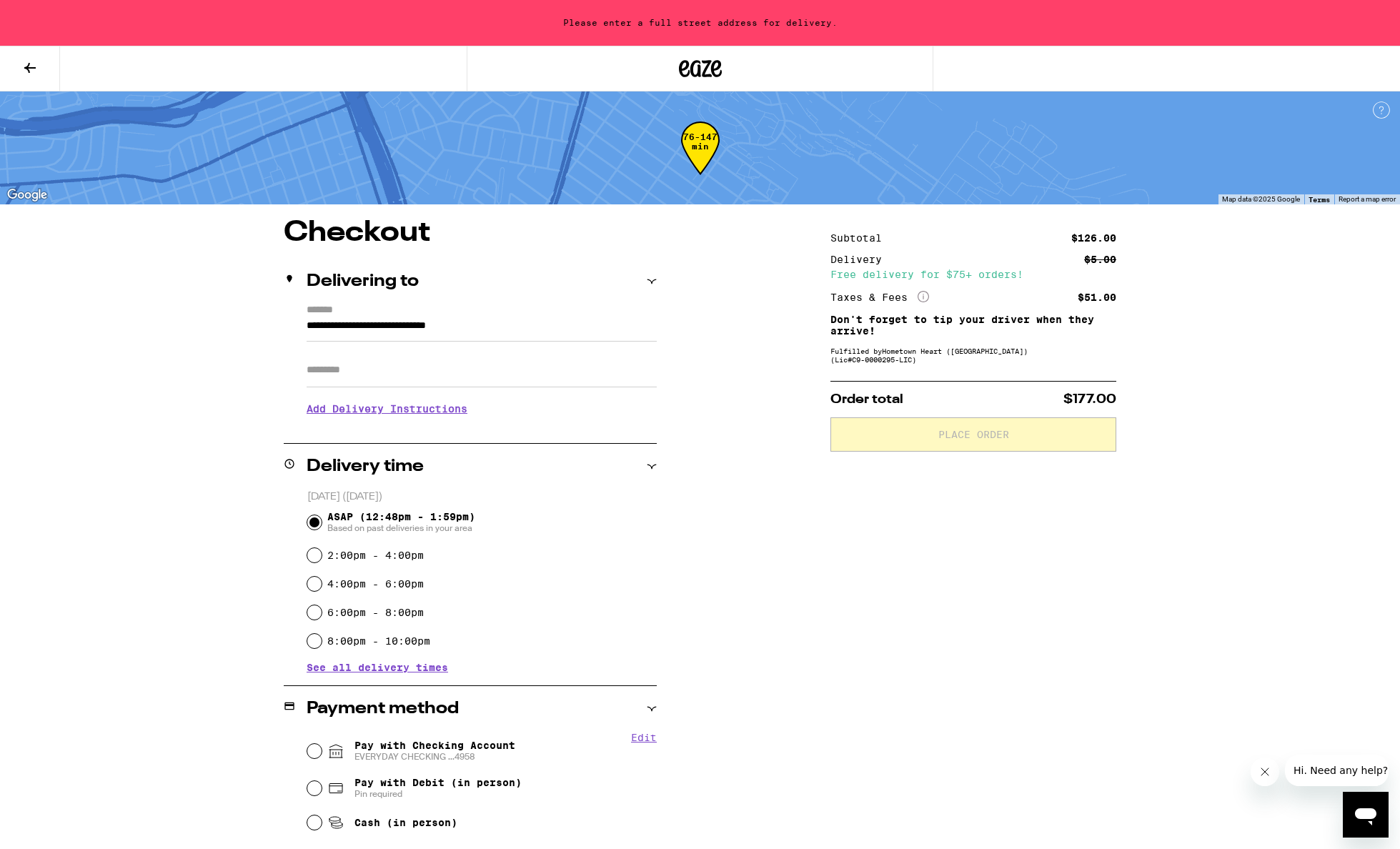
type input "**********"
click at [445, 373] on div "**********" at bounding box center [471, 366] width 373 height 123
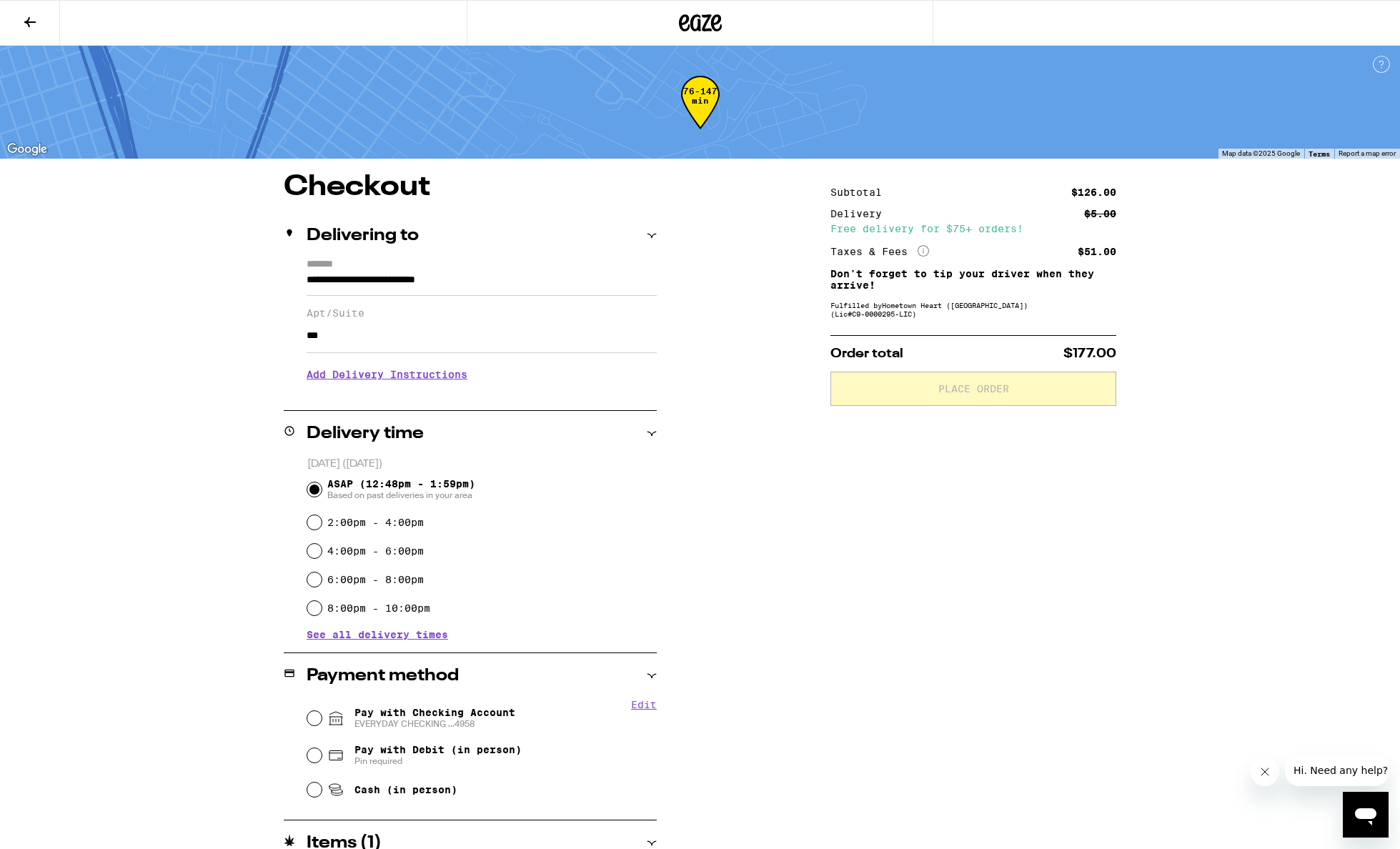
type input "***"
click at [865, 565] on div "Subtotal $126.00 Delivery $5.00 Free delivery for $75+ orders! Taxes & Fees Mor…" at bounding box center [973, 545] width 286 height 746
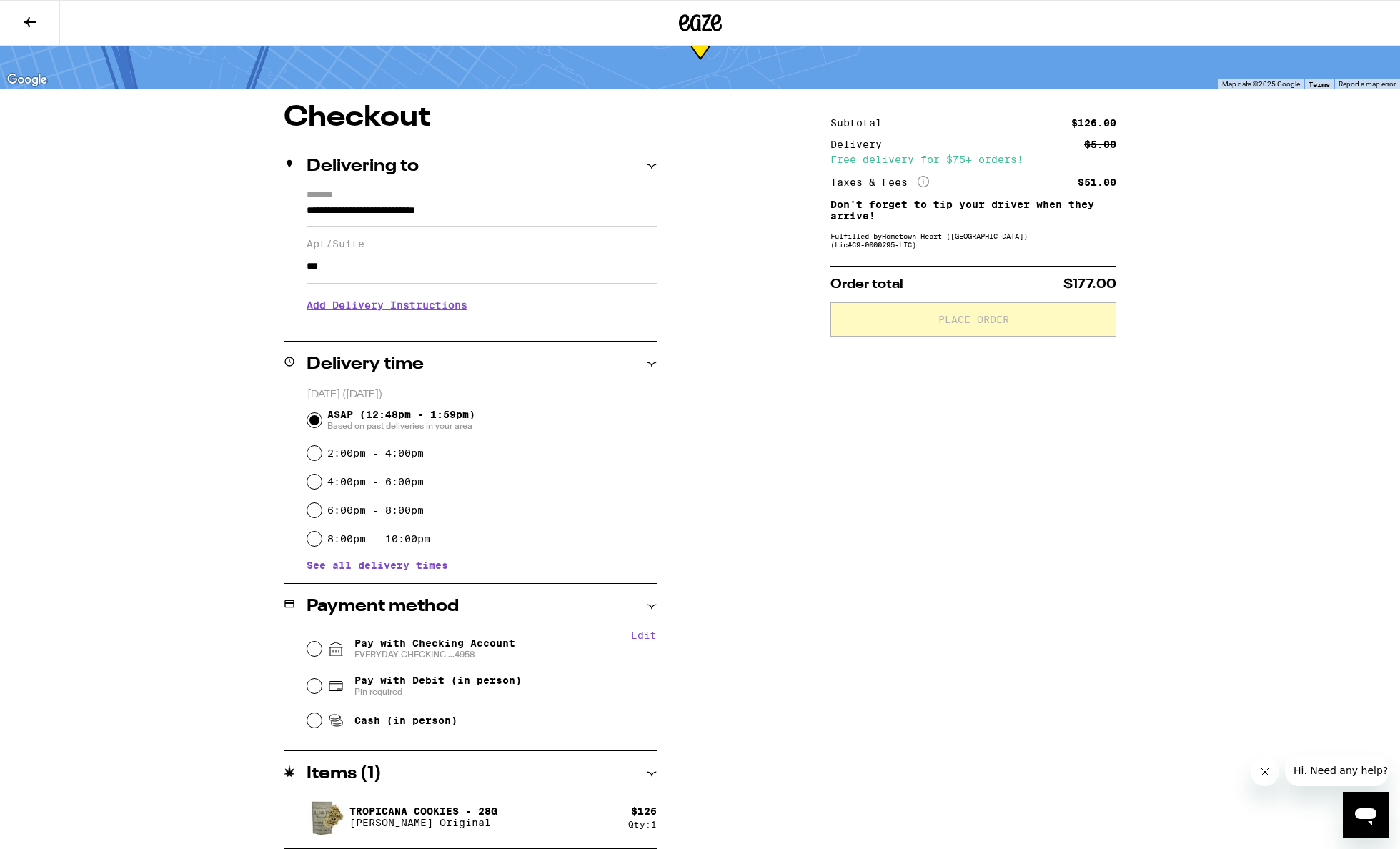
click at [444, 649] on span "Pay with Checking Account EVERYDAY CHECKING ...4958" at bounding box center [435, 648] width 161 height 23
click at [322, 649] on input "Pay with Checking Account EVERYDAY CHECKING ...4958" at bounding box center [314, 648] width 14 height 14
radio input "true"
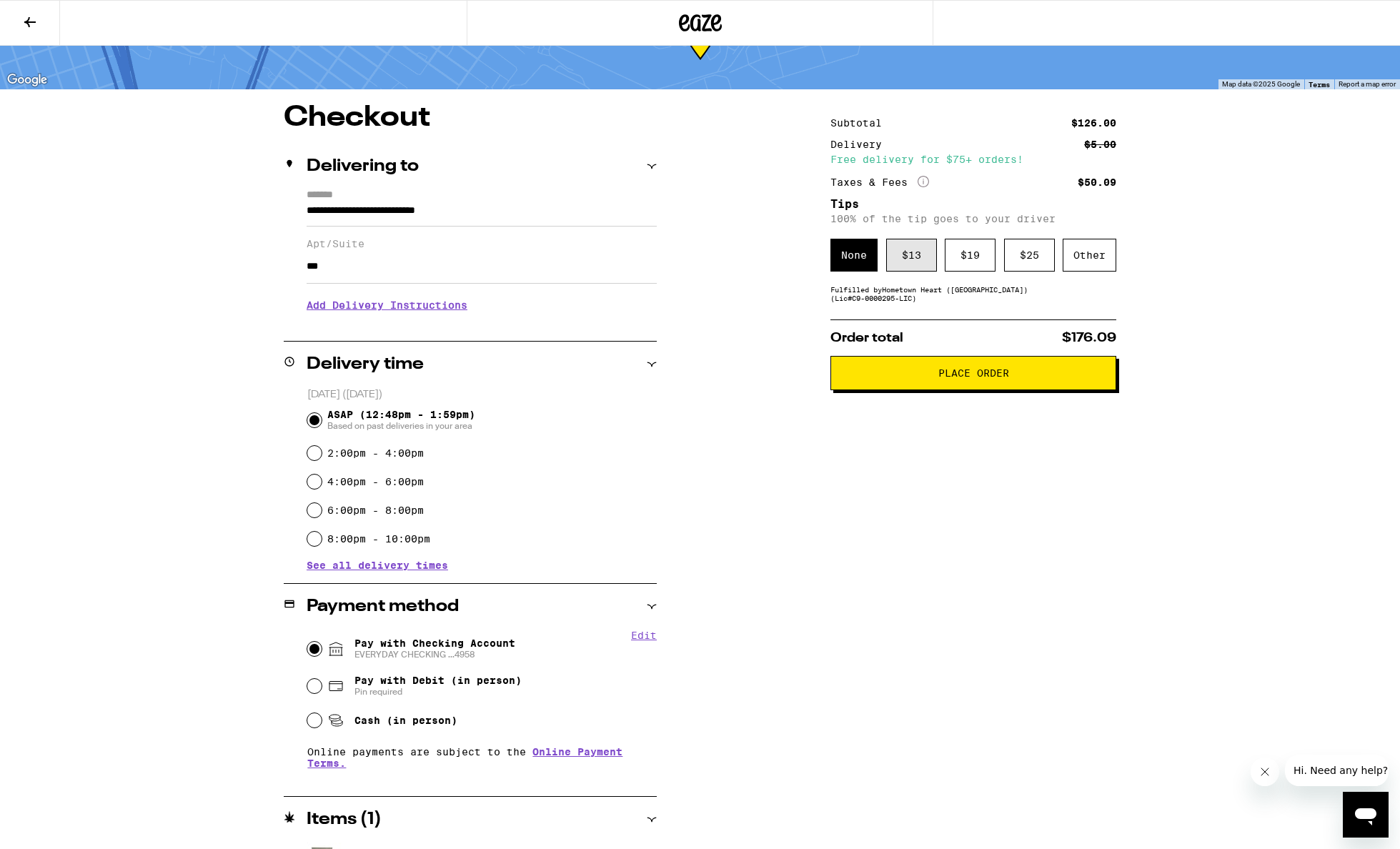
click at [906, 250] on div "$ 13" at bounding box center [910, 254] width 51 height 33
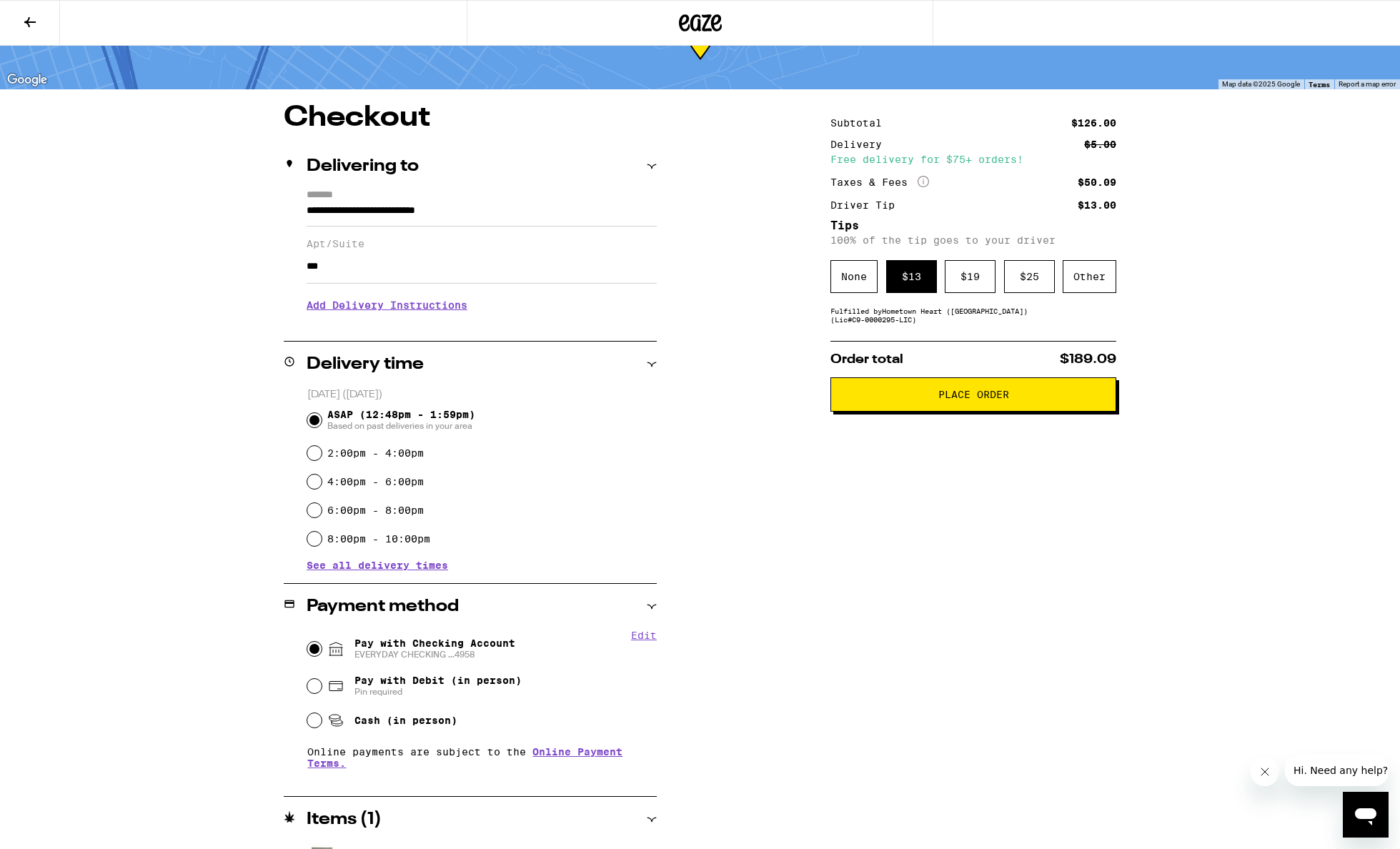
scroll to position [115, 0]
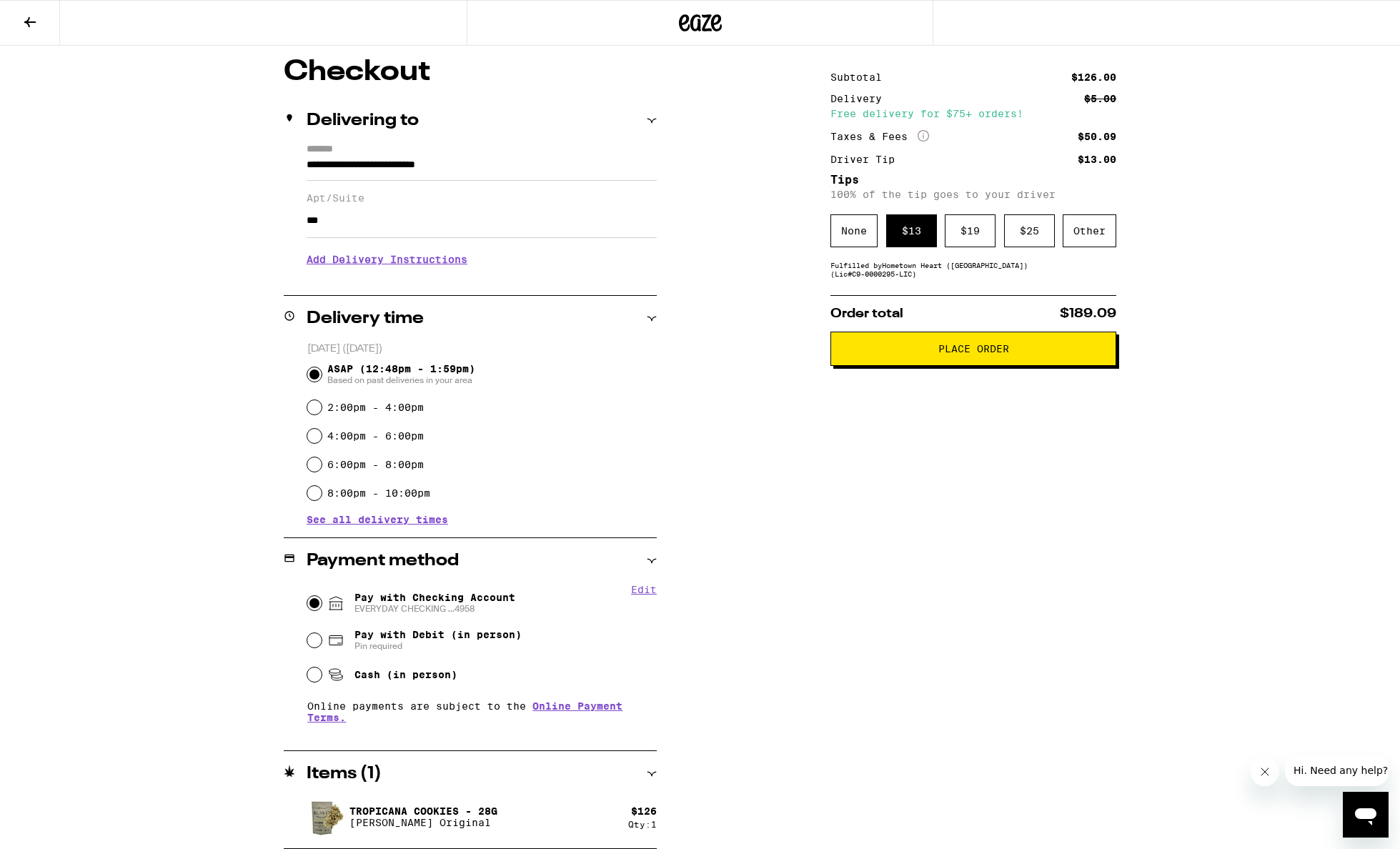
click at [965, 354] on span "Place Order" at bounding box center [973, 349] width 70 height 10
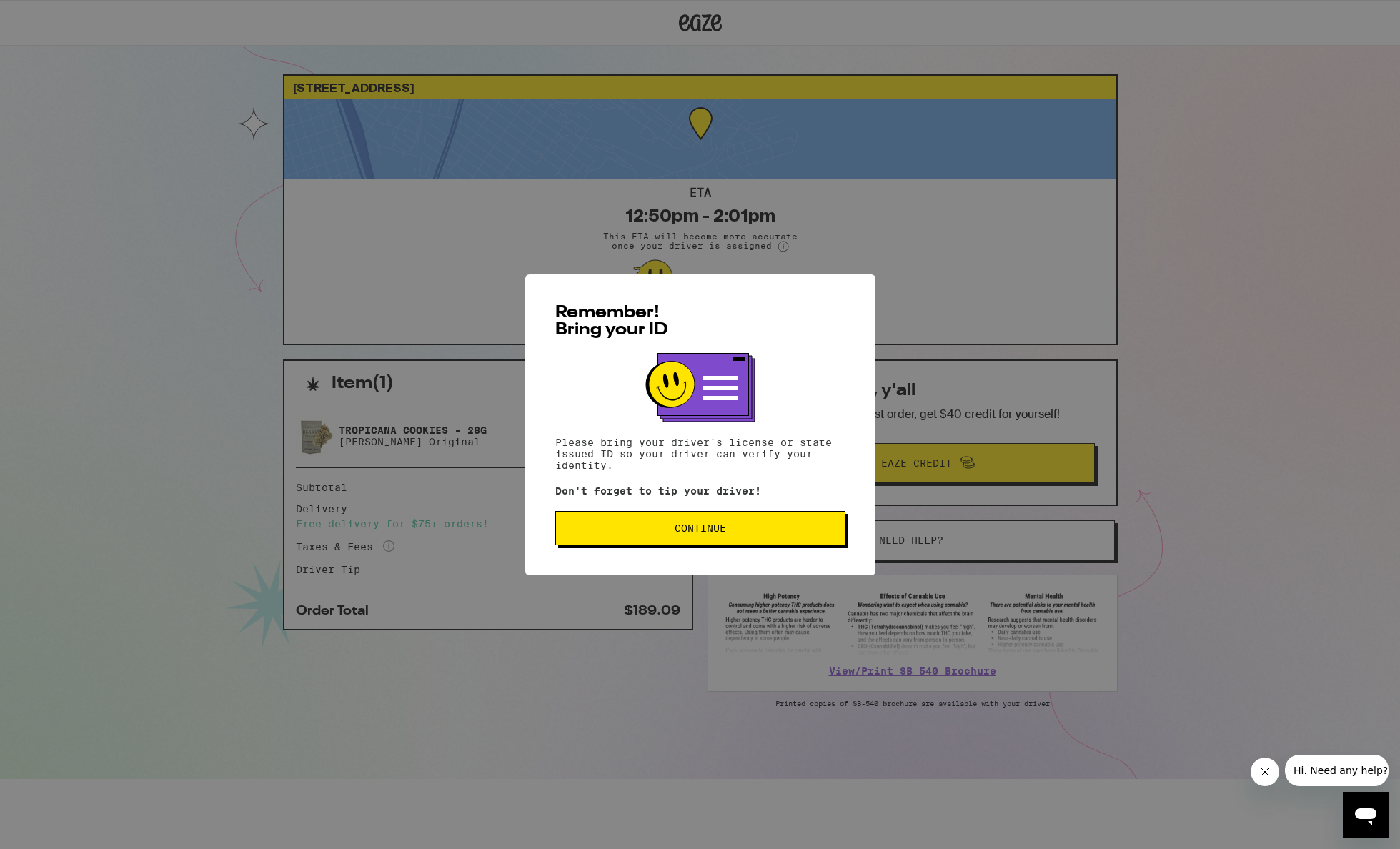
click at [693, 533] on span "Continue" at bounding box center [700, 528] width 52 height 10
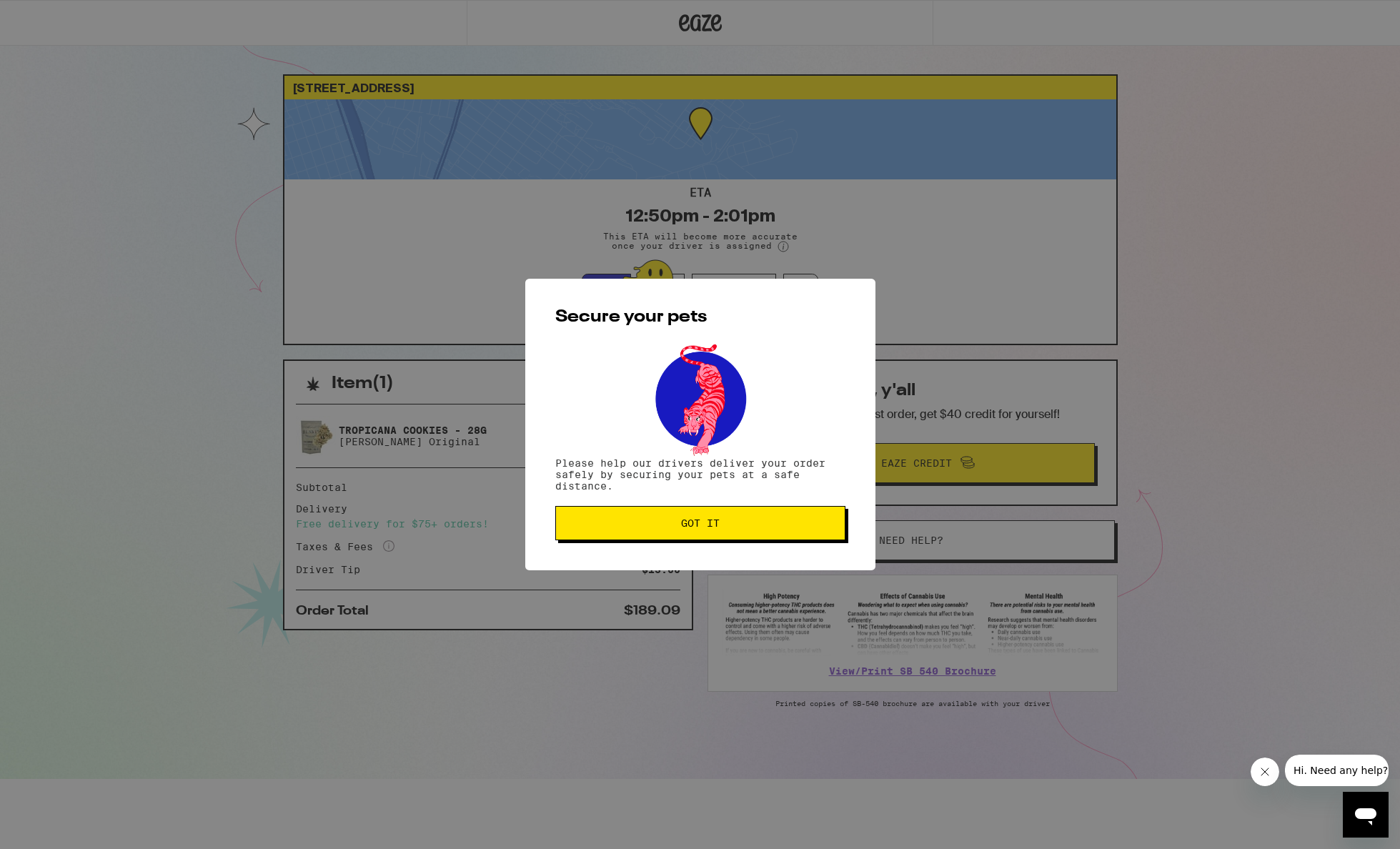
click at [691, 528] on span "Got it" at bounding box center [700, 523] width 39 height 10
